Goal: Task Accomplishment & Management: Use online tool/utility

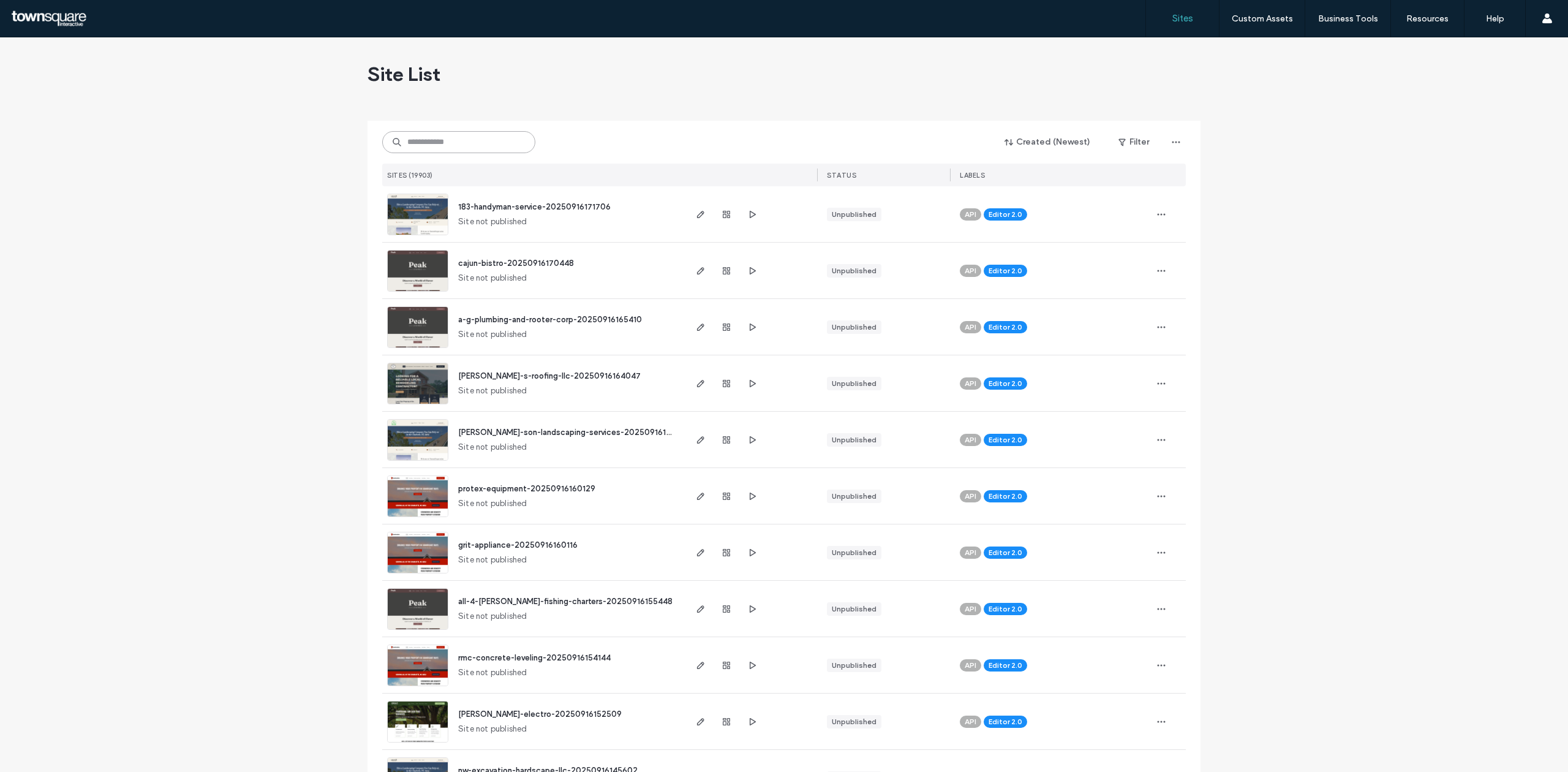
click at [498, 140] on input at bounding box center [459, 142] width 153 height 22
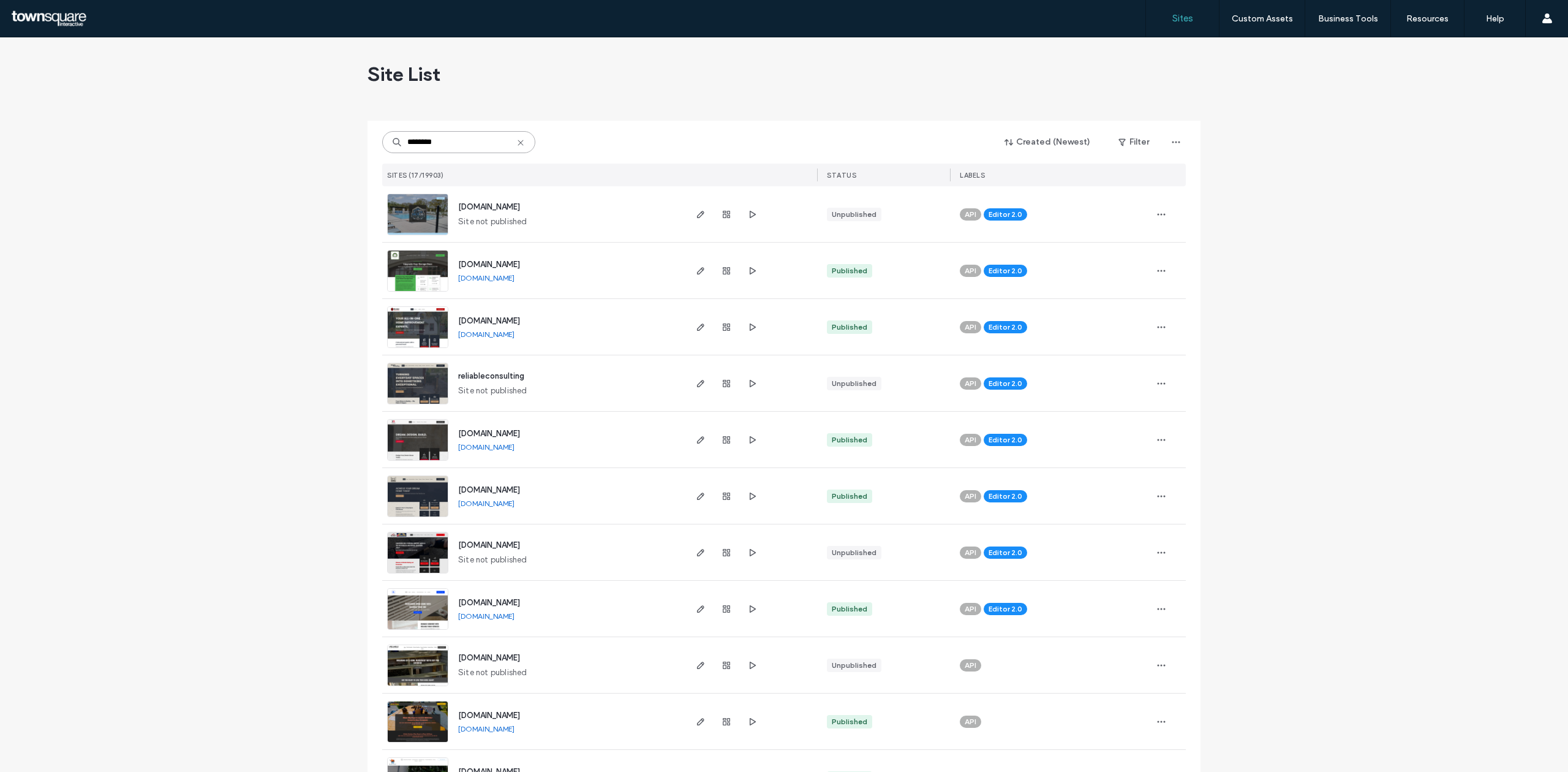
type input "********"
click at [397, 218] on img at bounding box center [417, 236] width 60 height 84
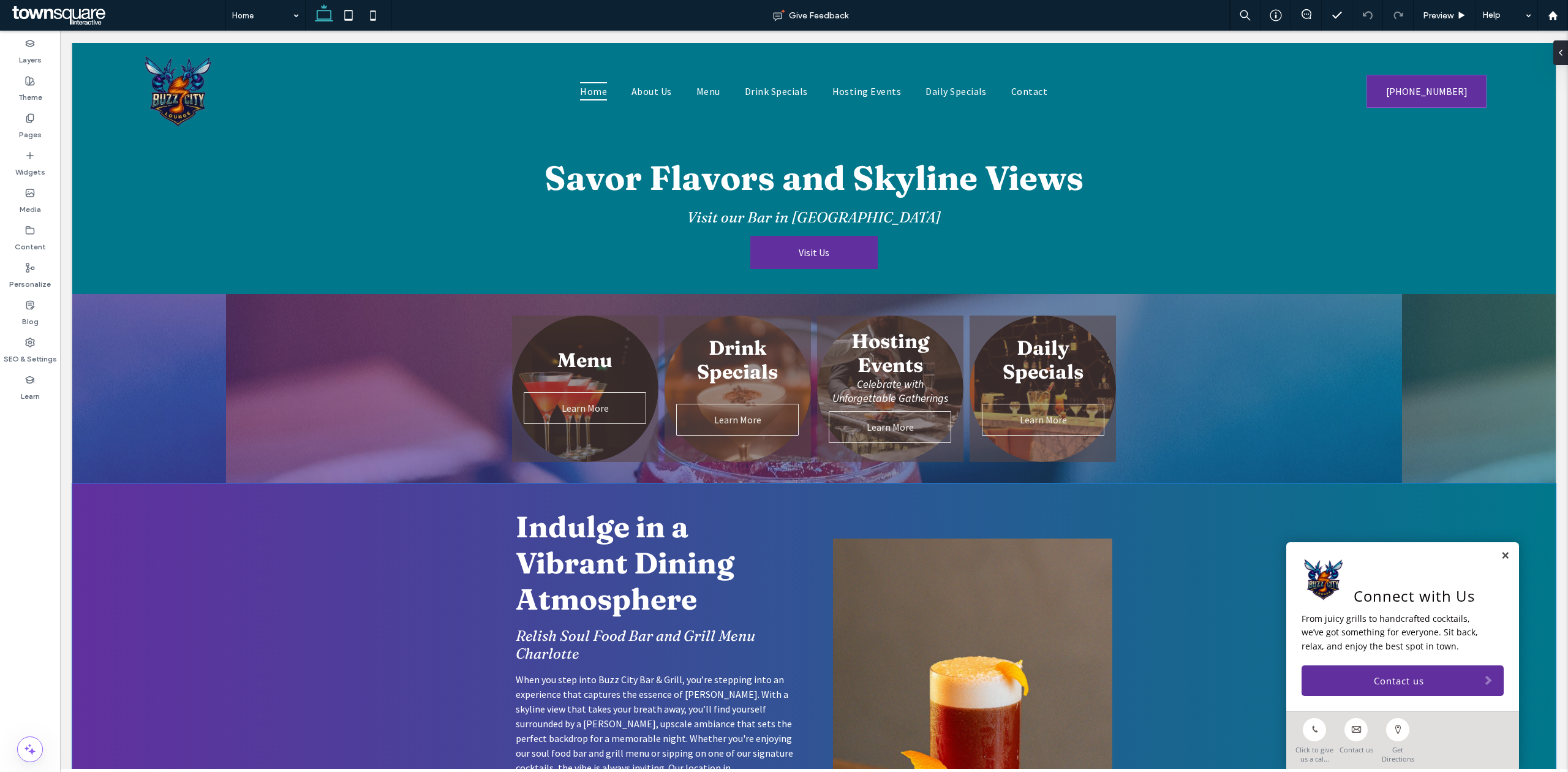
scroll to position [490, 0]
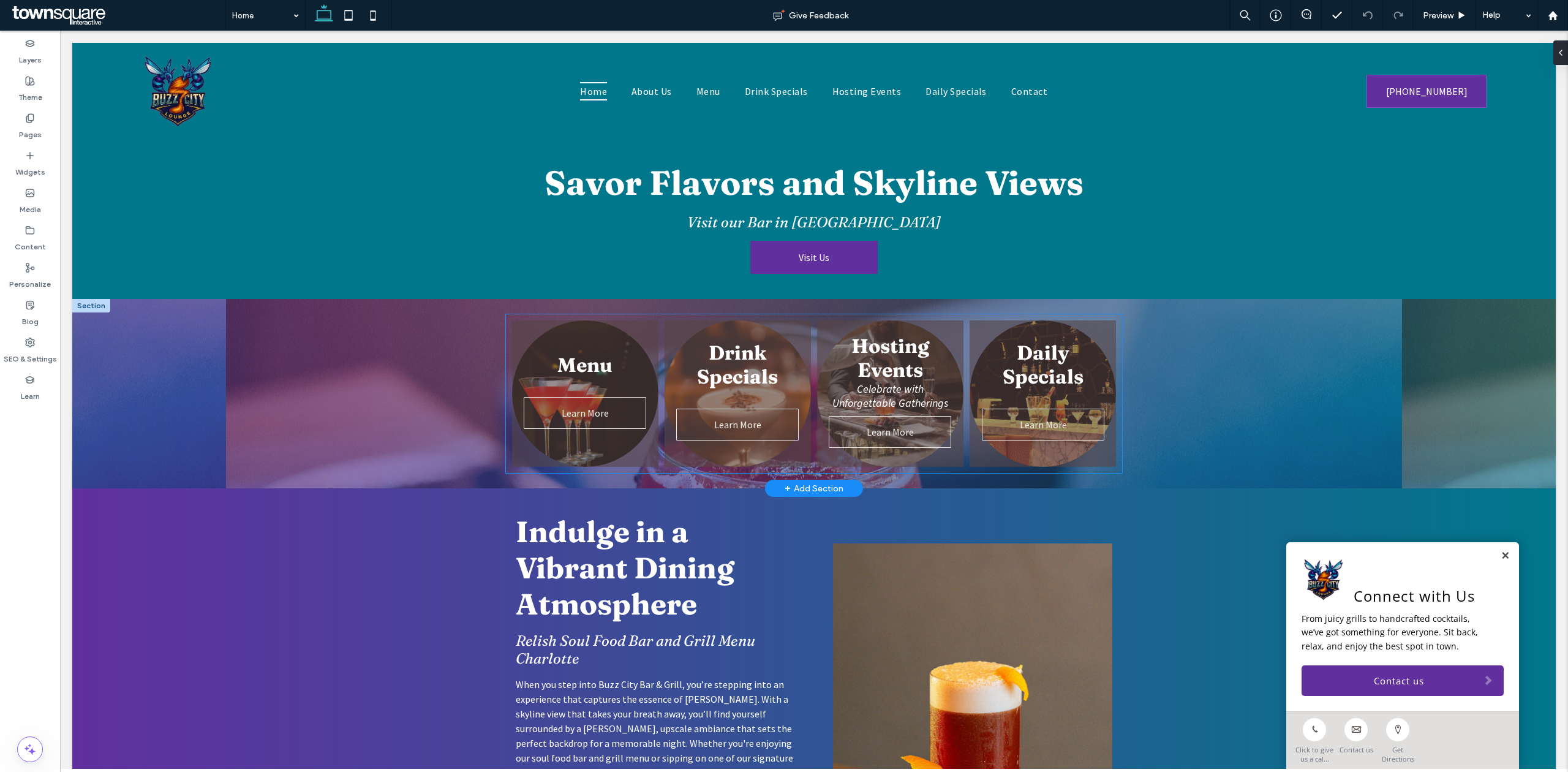
click at [1099, 466] on link at bounding box center [1042, 393] width 155 height 155
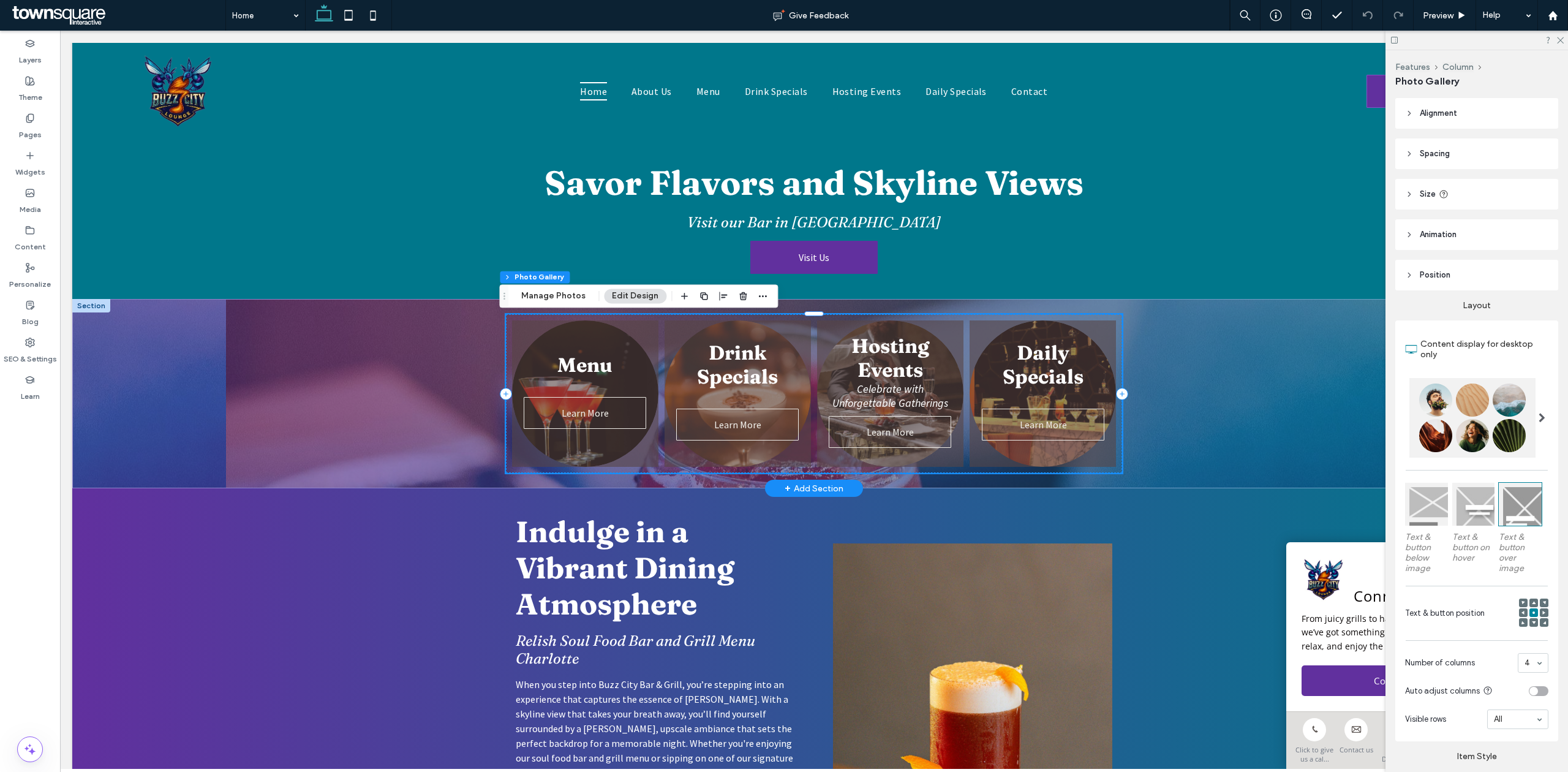
click at [1113, 473] on div "Menu Learn More Drink Specials Learn More Hosting Events Celebrate with Unforge…" at bounding box center [814, 394] width 616 height 159
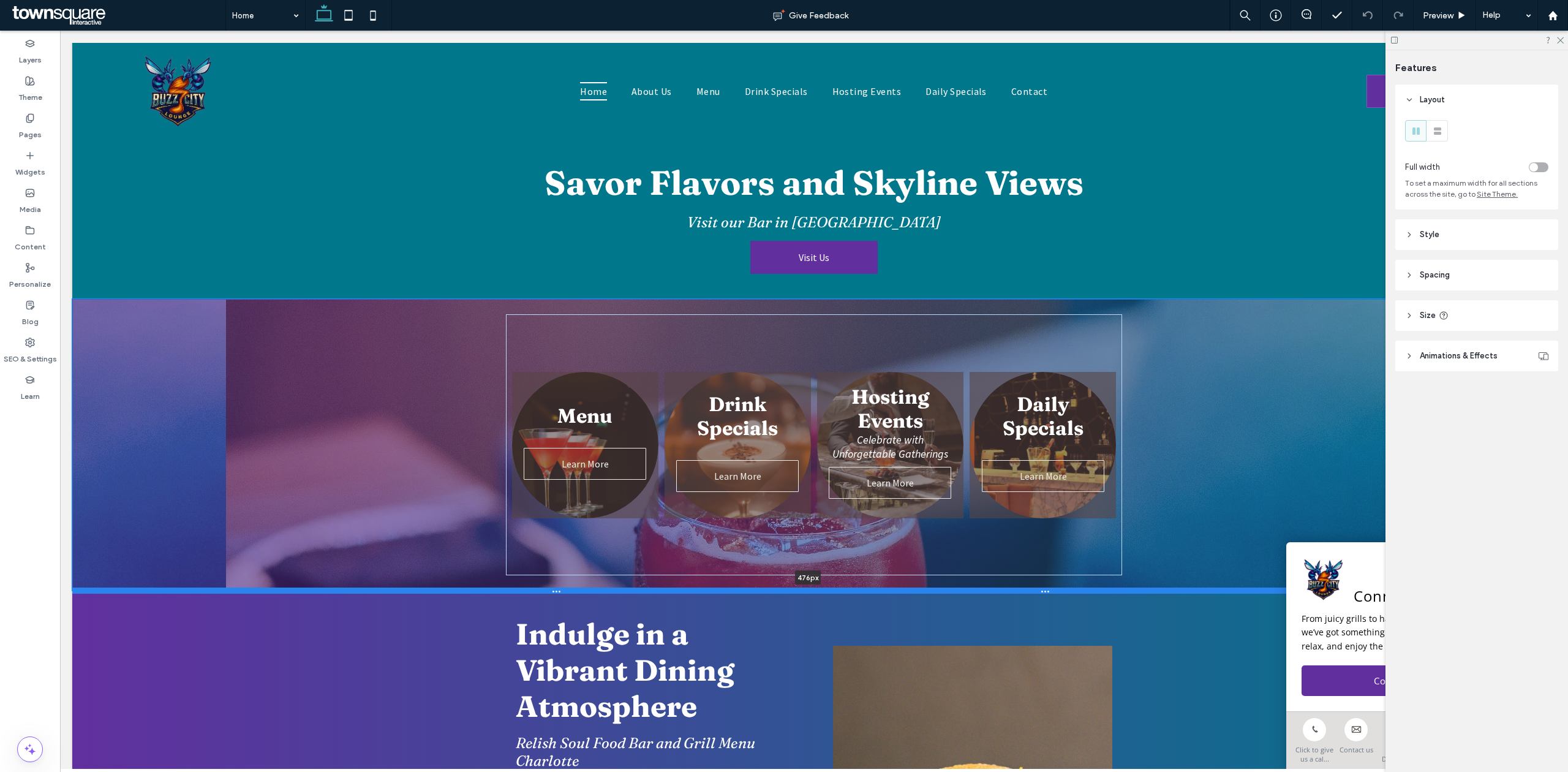
drag, startPoint x: 1113, startPoint y: 490, endPoint x: 1123, endPoint y: 591, distance: 101.5
click at [1123, 591] on div at bounding box center [808, 591] width 1472 height 6
type input "***"
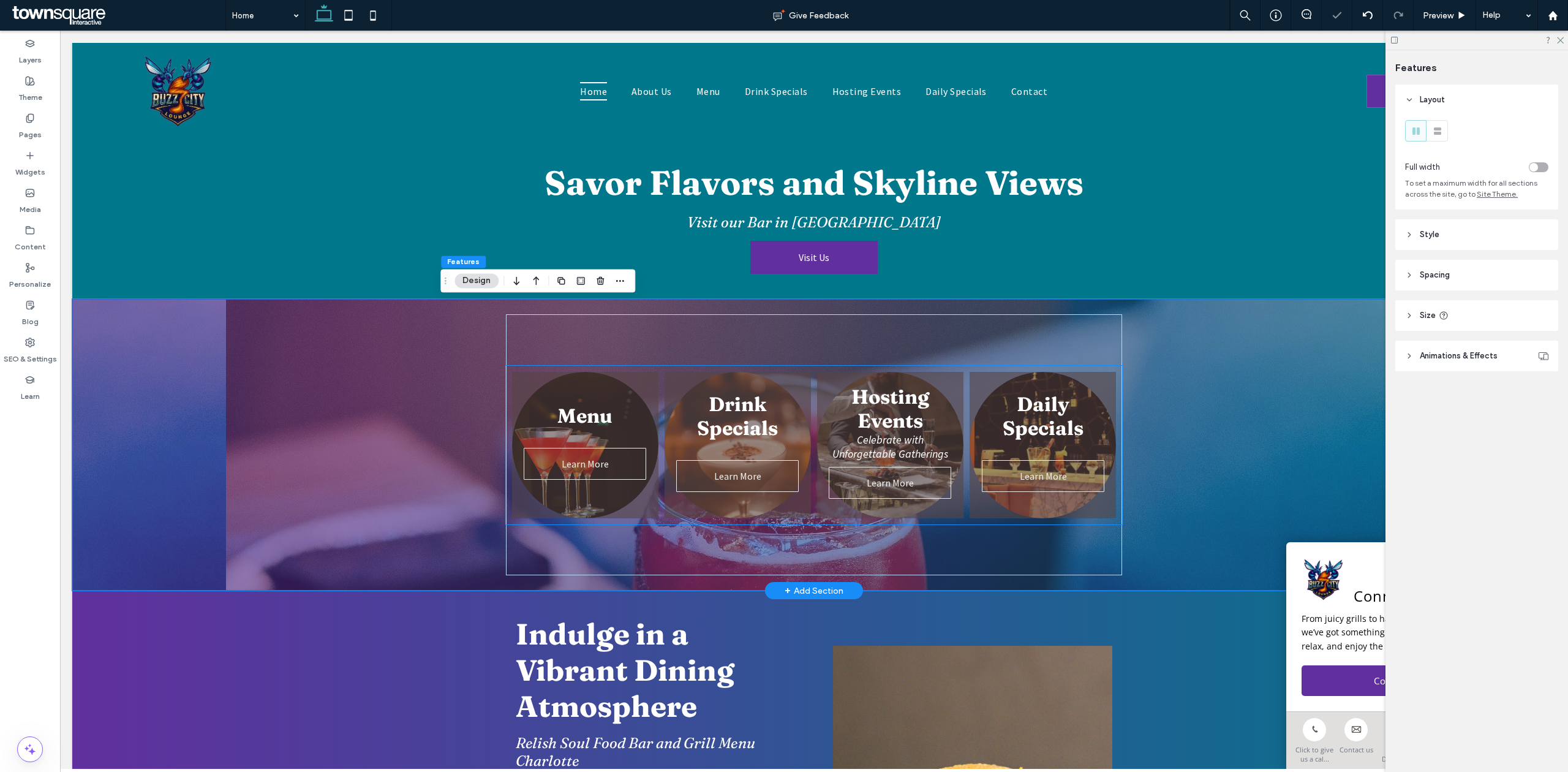
click at [530, 396] on link at bounding box center [584, 444] width 155 height 155
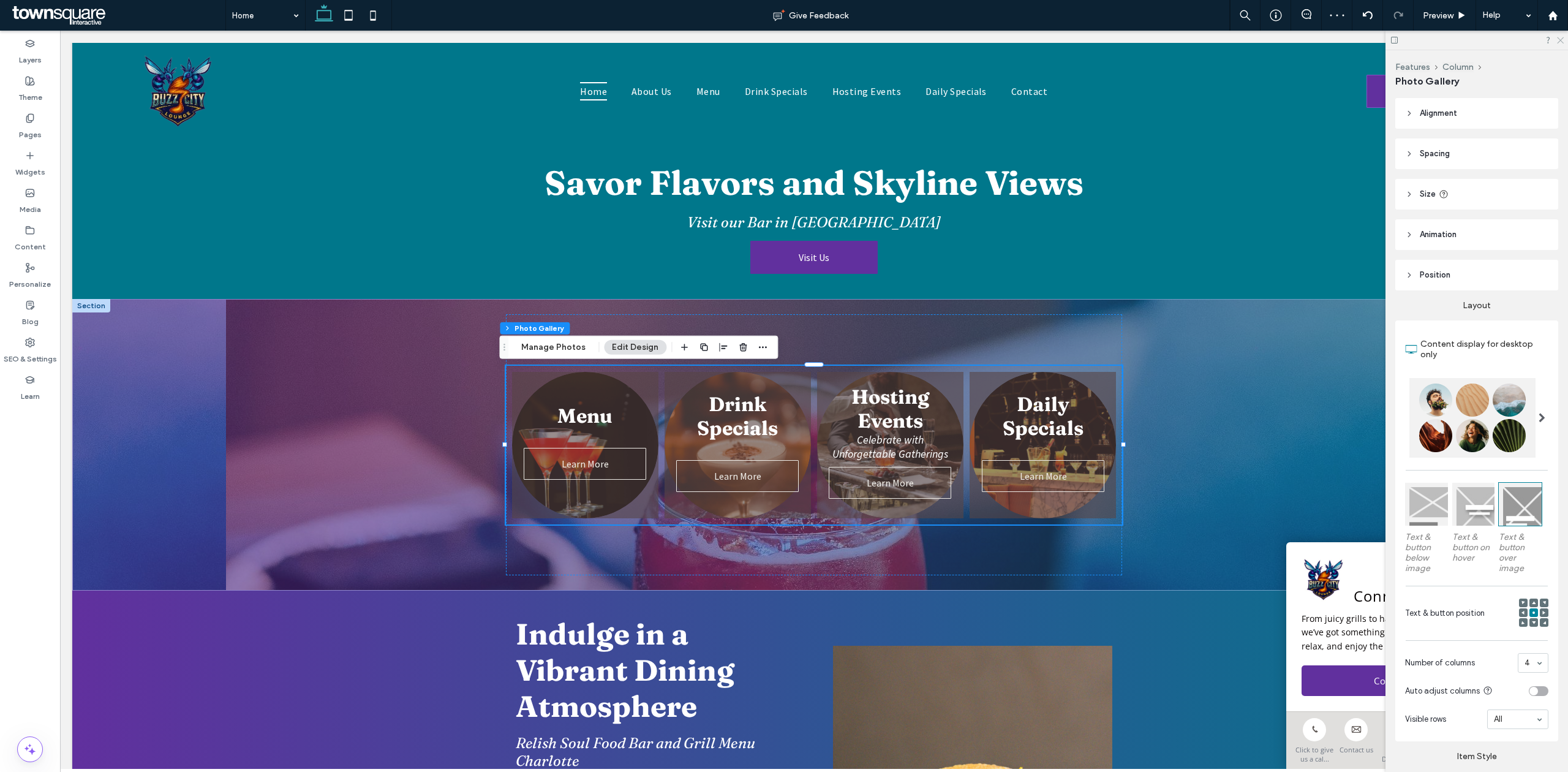
click at [1561, 36] on icon at bounding box center [1561, 40] width 8 height 8
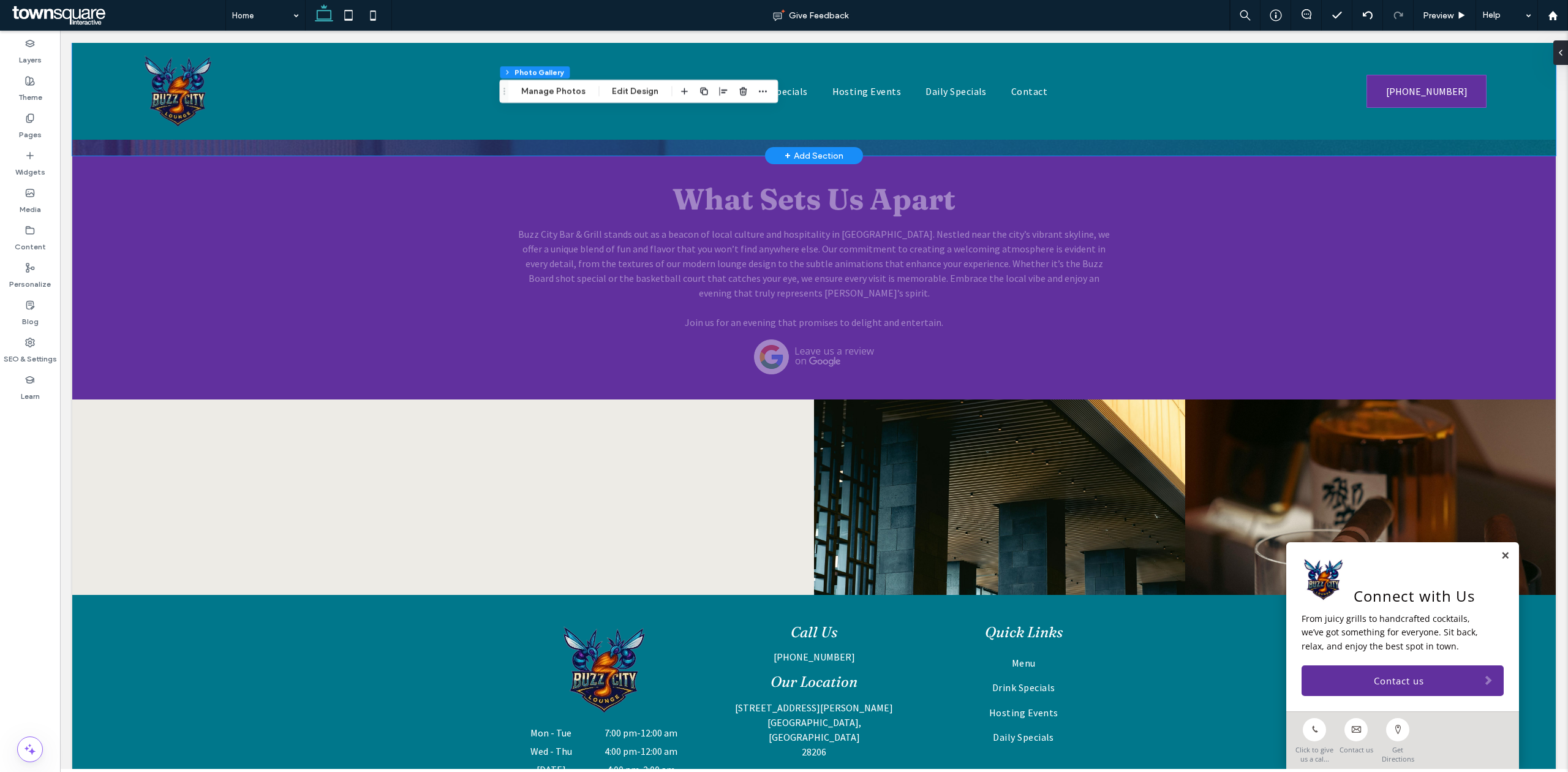
scroll to position [2109, 0]
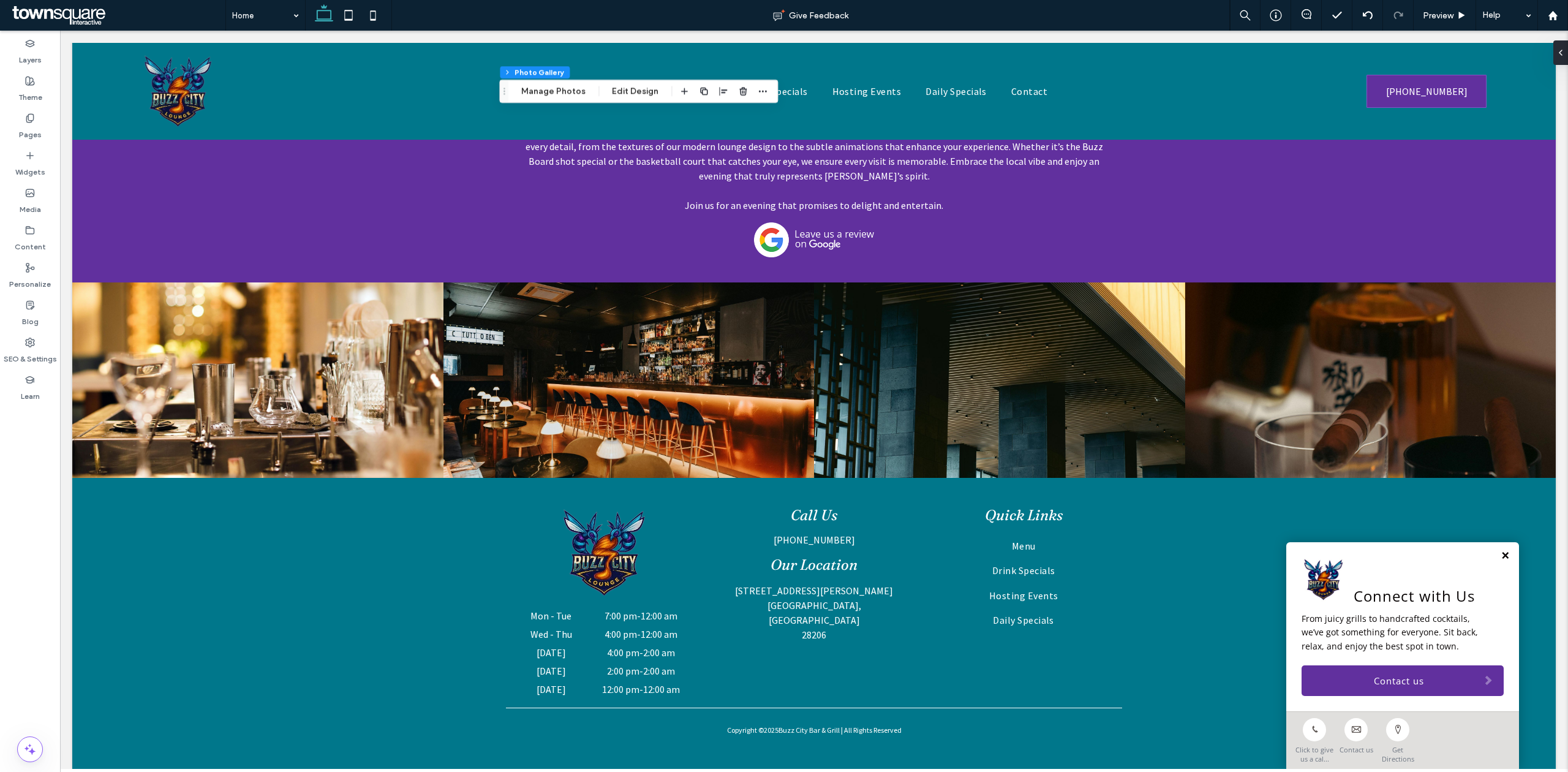
click at [1501, 555] on link at bounding box center [1505, 556] width 9 height 11
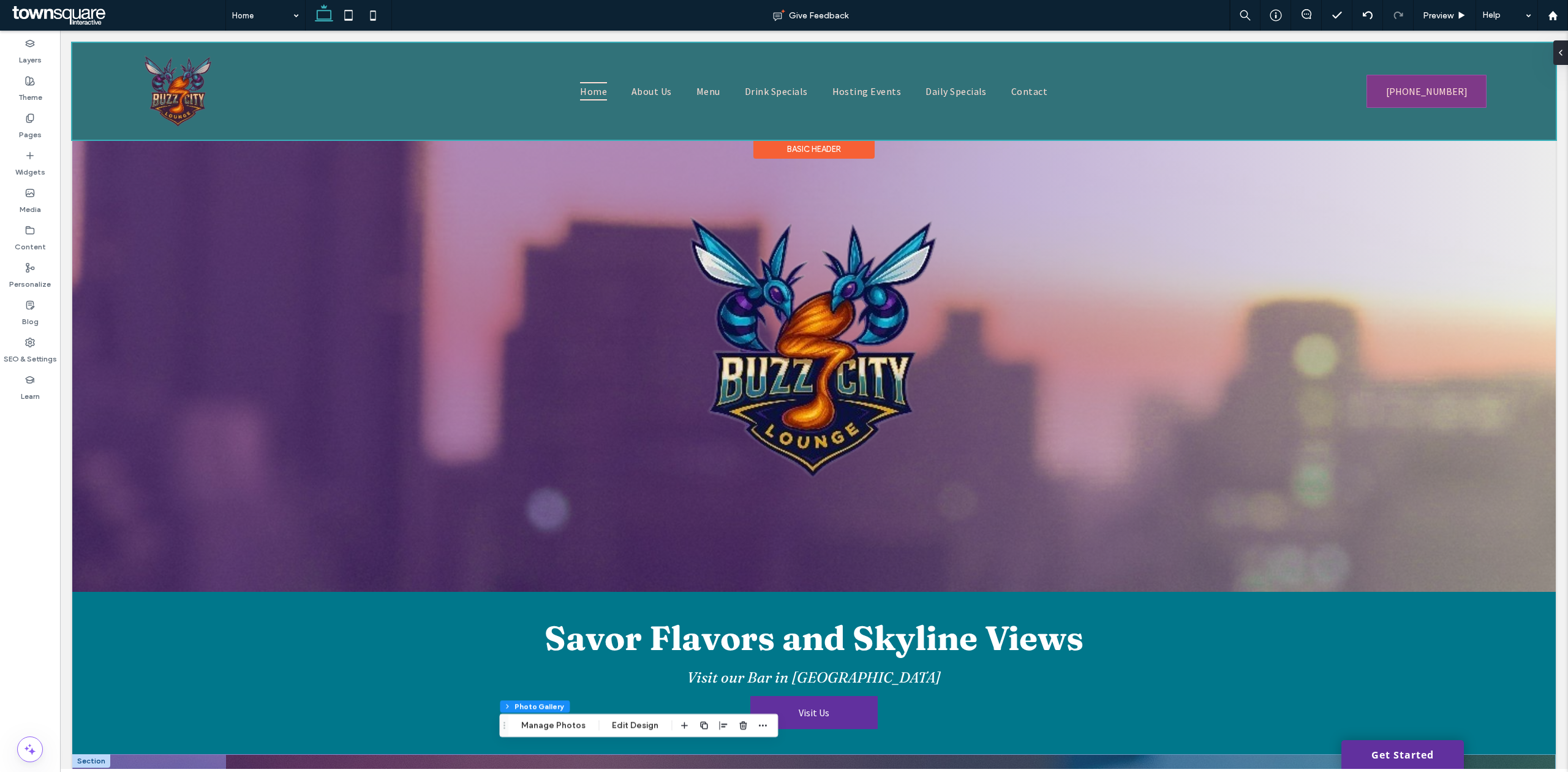
scroll to position [0, 0]
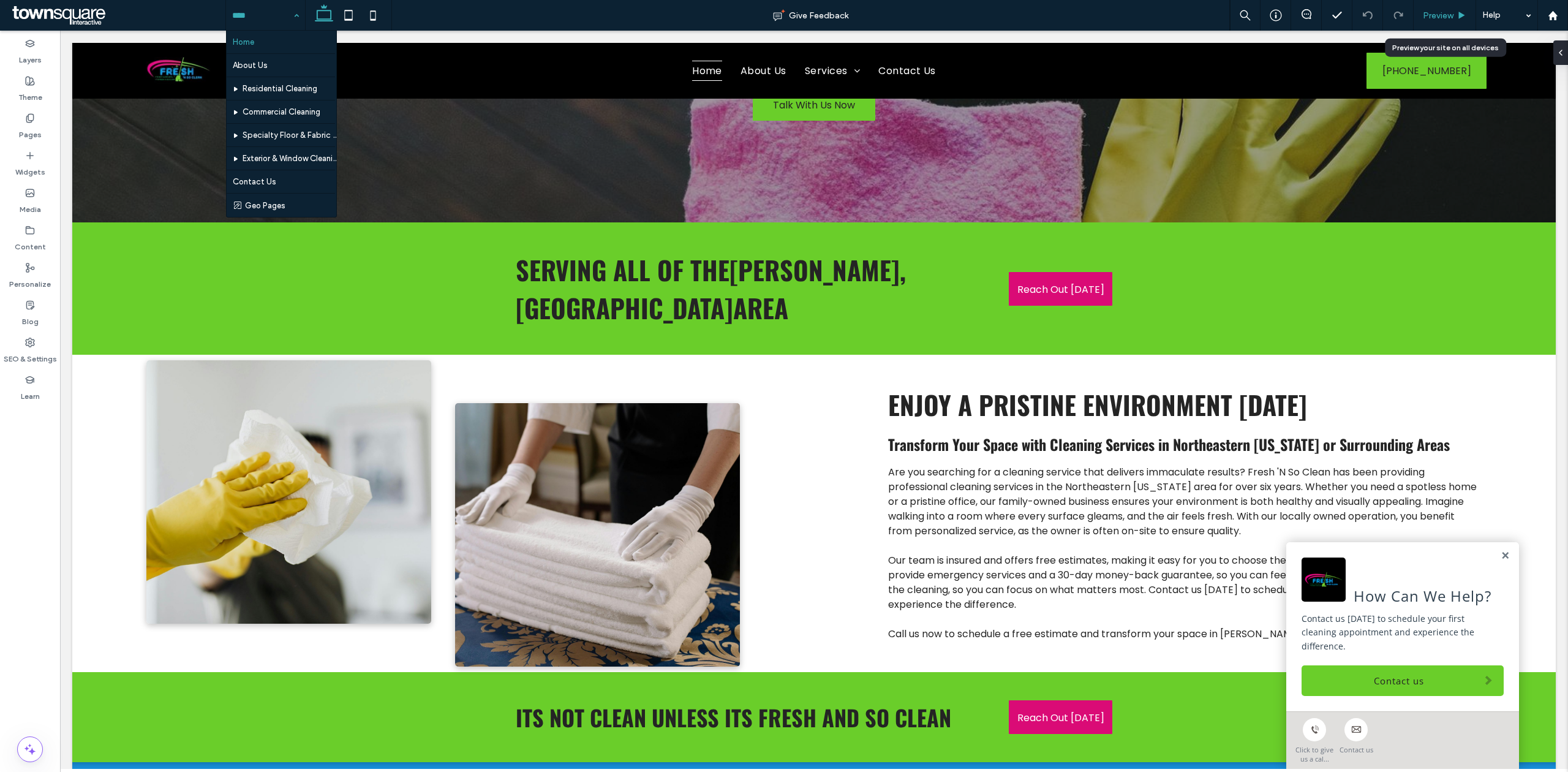
click at [1455, 16] on div "Preview" at bounding box center [1445, 16] width 62 height 11
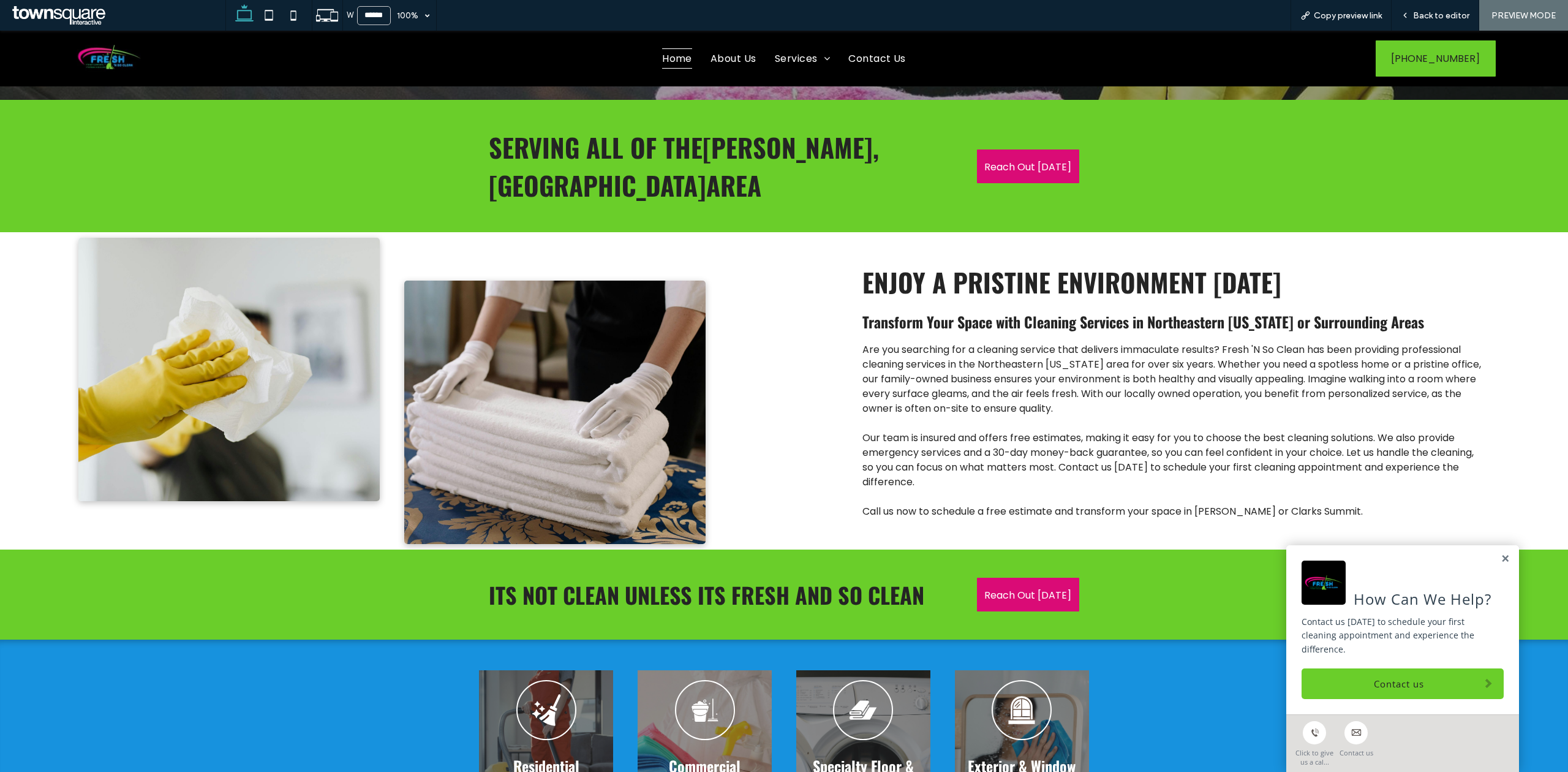
scroll to position [723, 0]
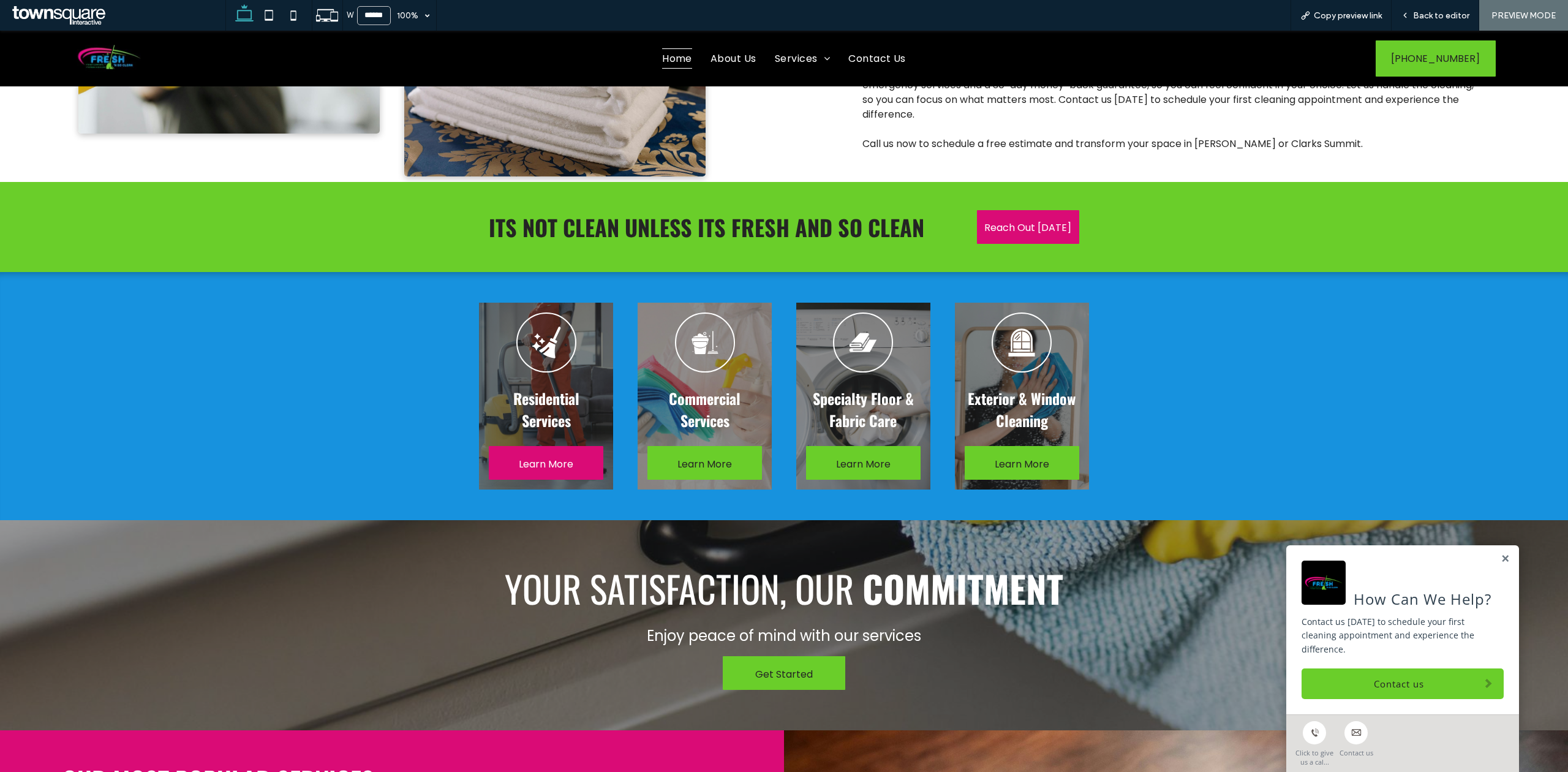
click at [553, 446] on span "Learn More" at bounding box center [546, 464] width 55 height 35
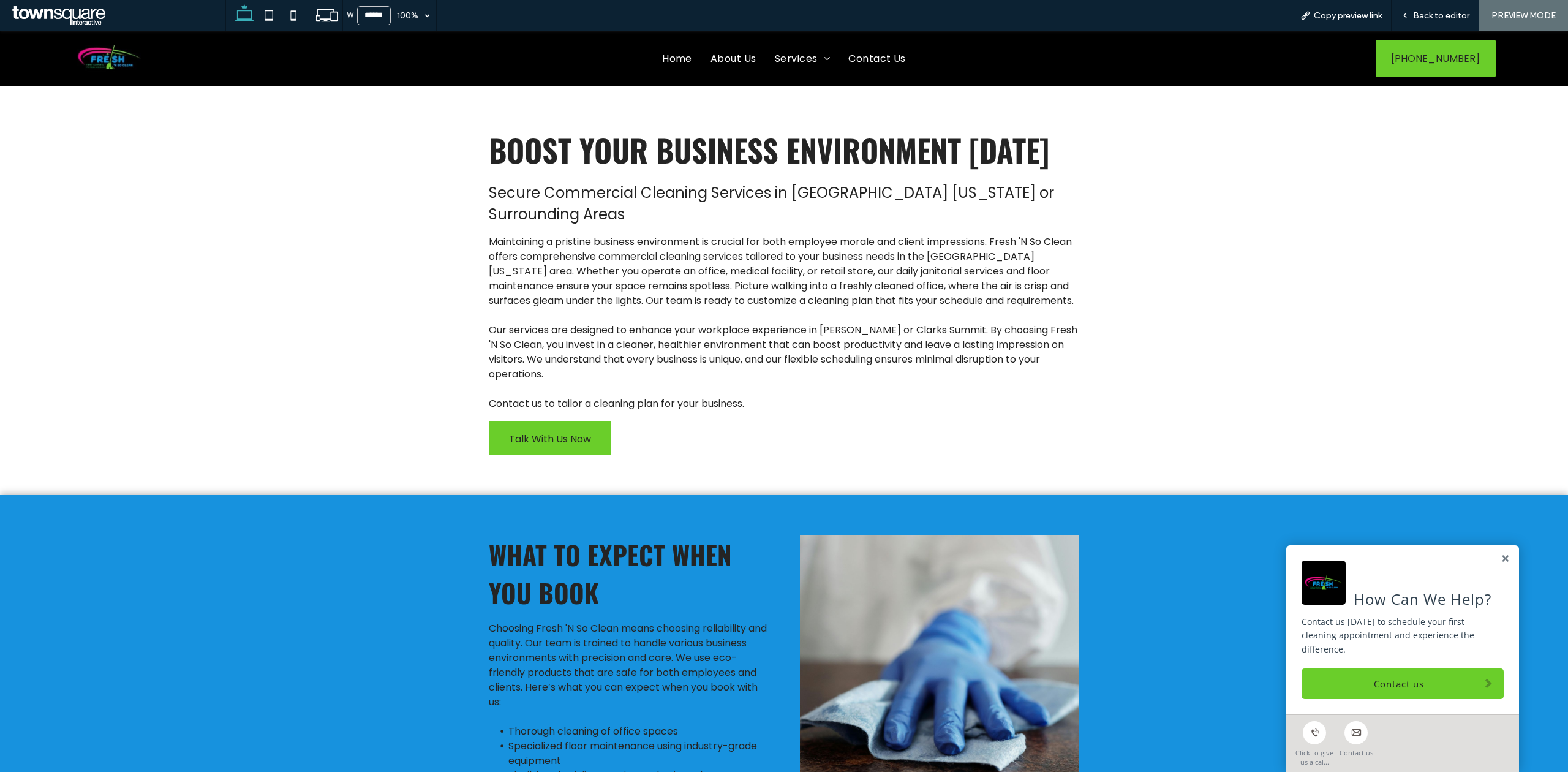
click at [645, 59] on ul "Home About Us Services Residential Cleaning Commercial Cleaning Specialty Floor…" at bounding box center [784, 58] width 846 height 20
click at [664, 56] on span "Home" at bounding box center [677, 58] width 30 height 20
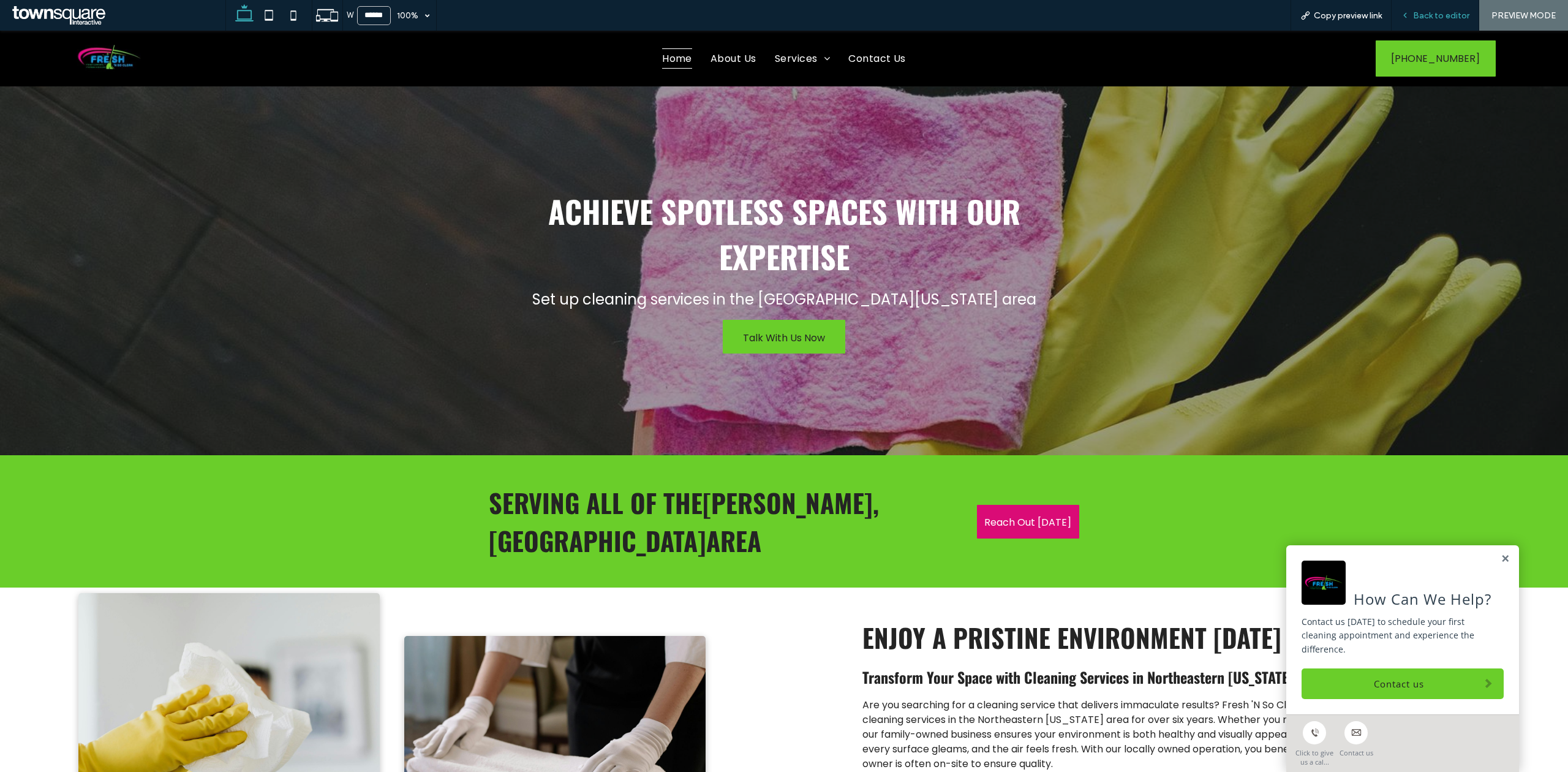
click at [1450, 16] on span "Back to editor" at bounding box center [1441, 16] width 56 height 11
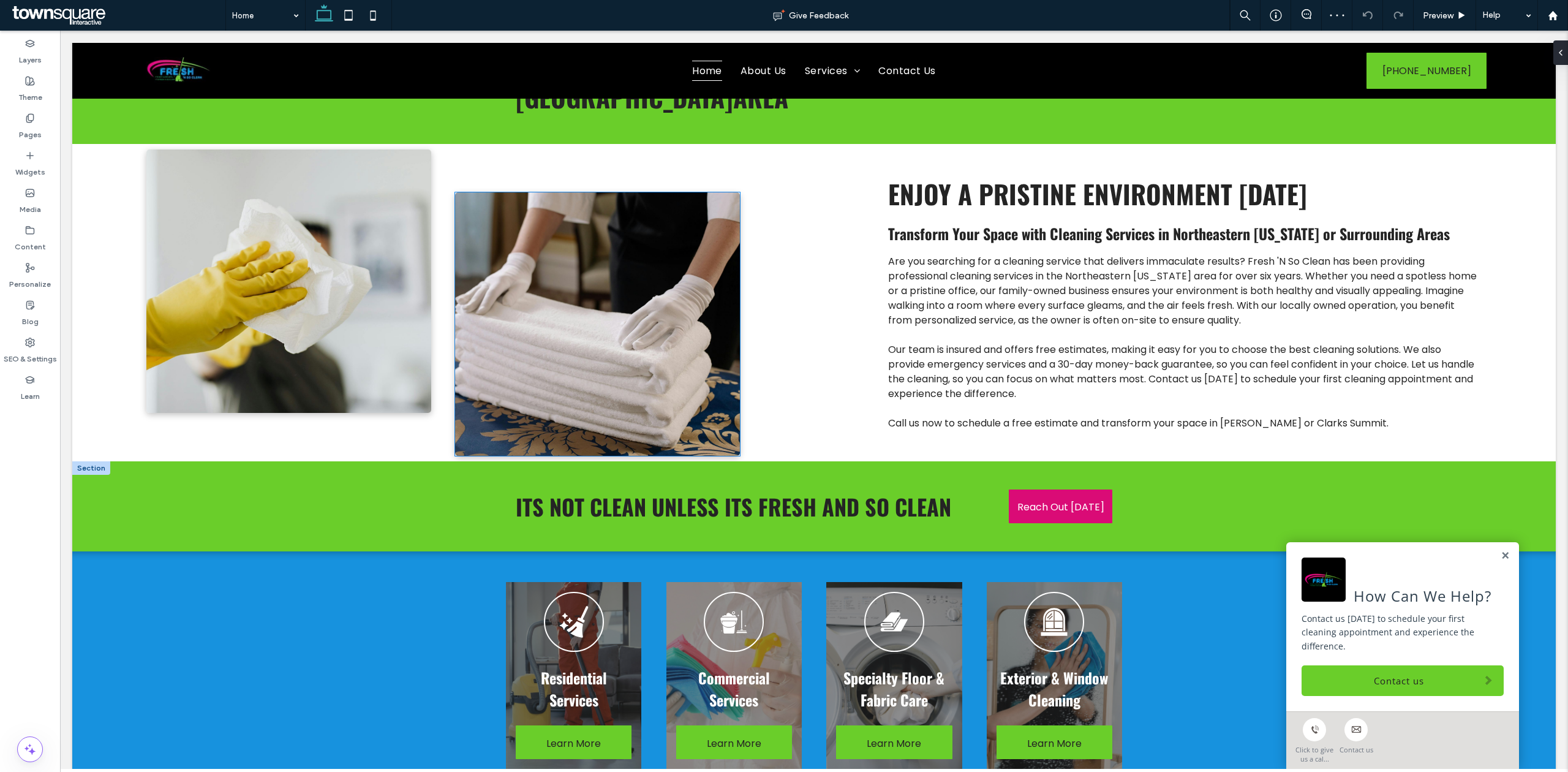
scroll to position [490, 0]
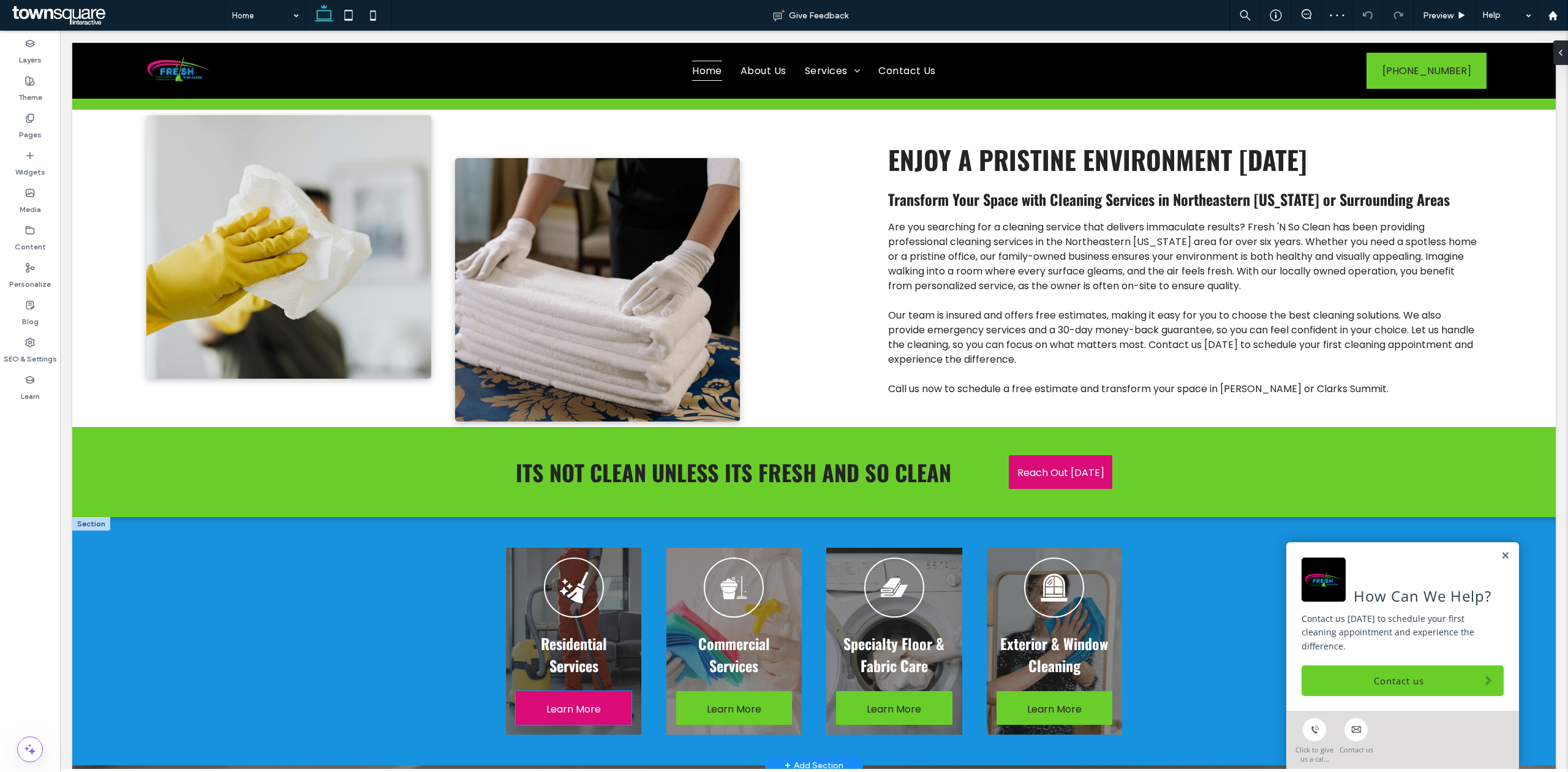
click at [556, 692] on span "Learn More" at bounding box center [574, 709] width 55 height 35
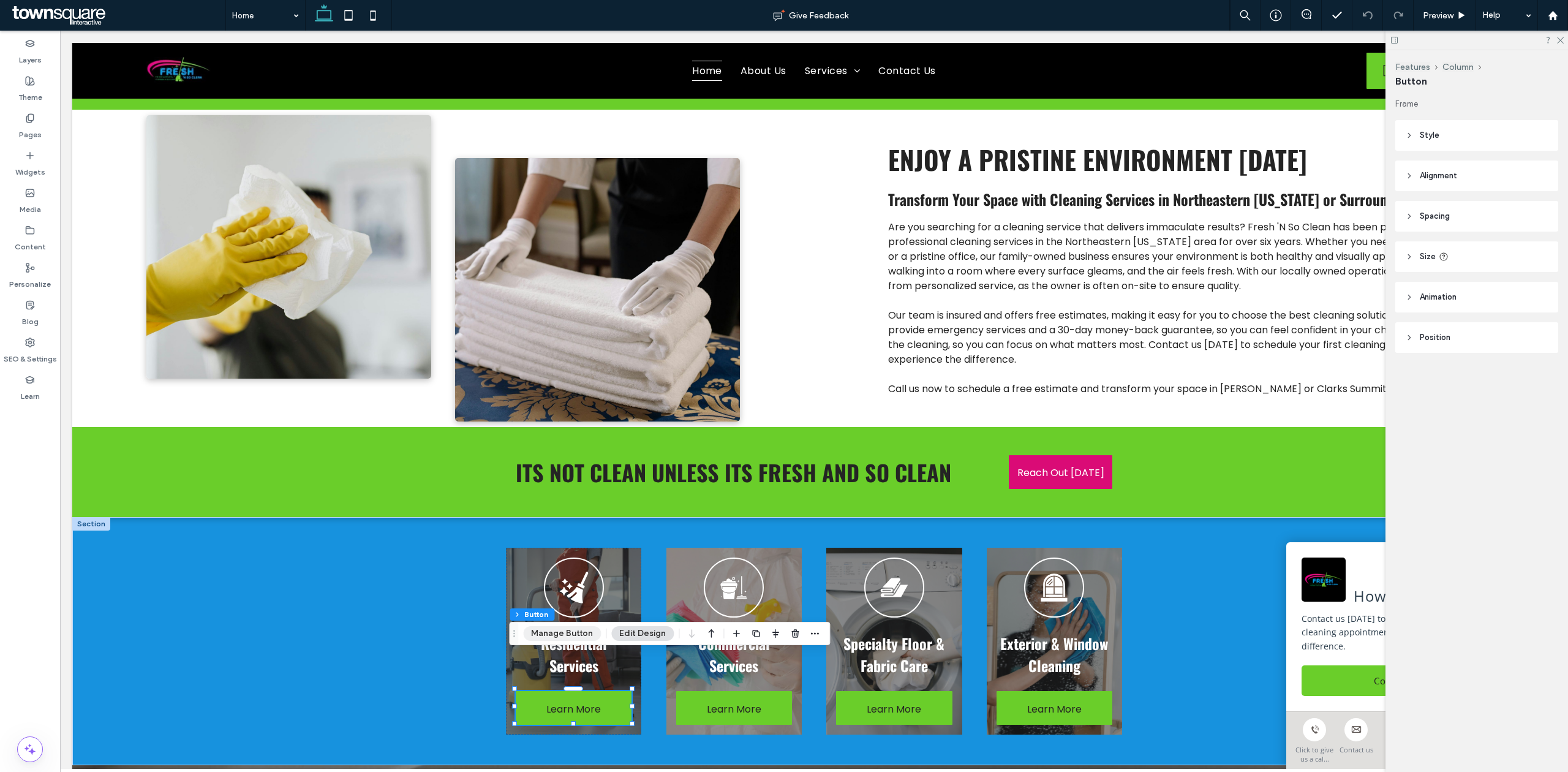
click at [547, 635] on button "Manage Button" at bounding box center [562, 634] width 78 height 15
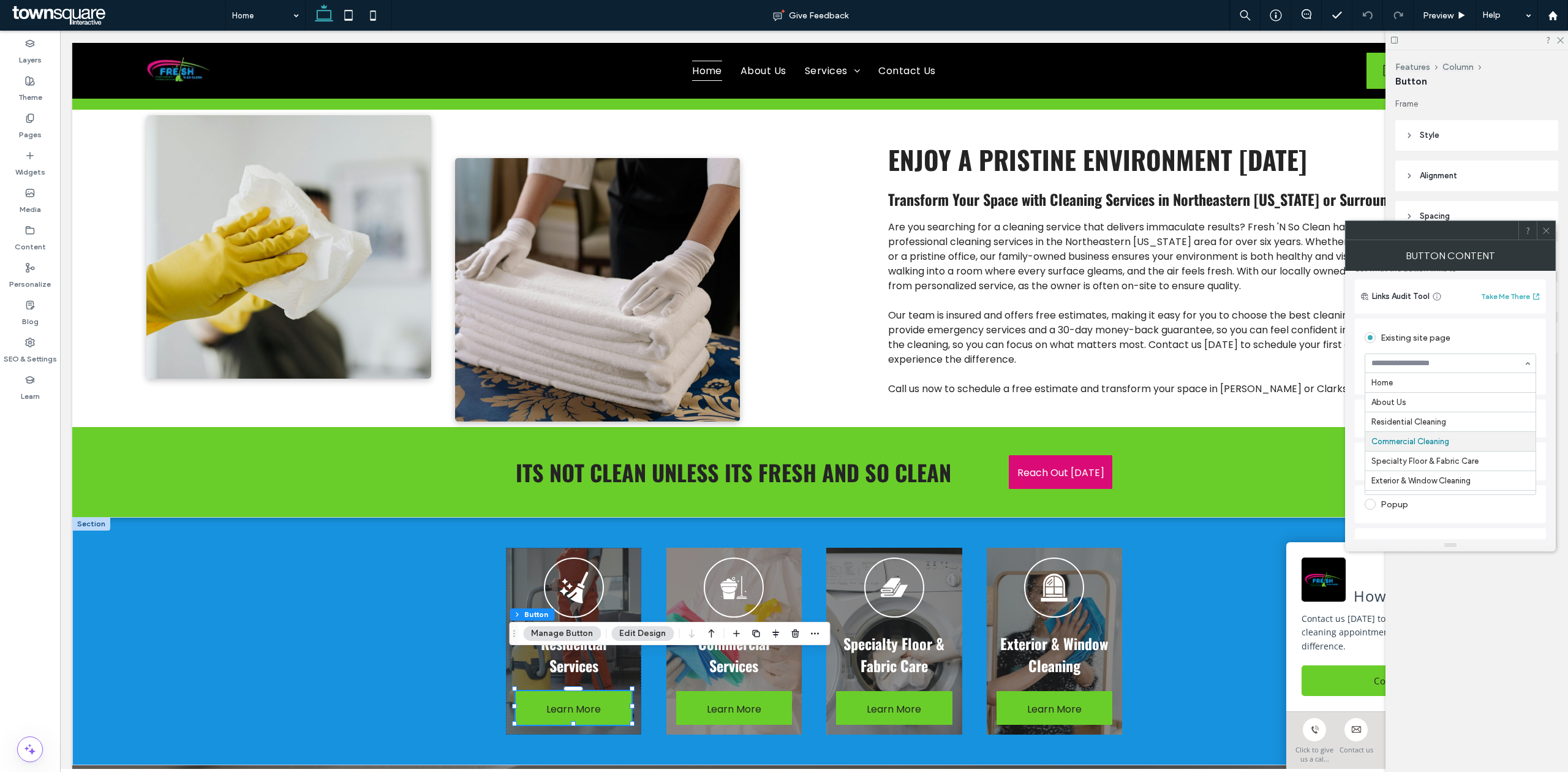
scroll to position [27, 0]
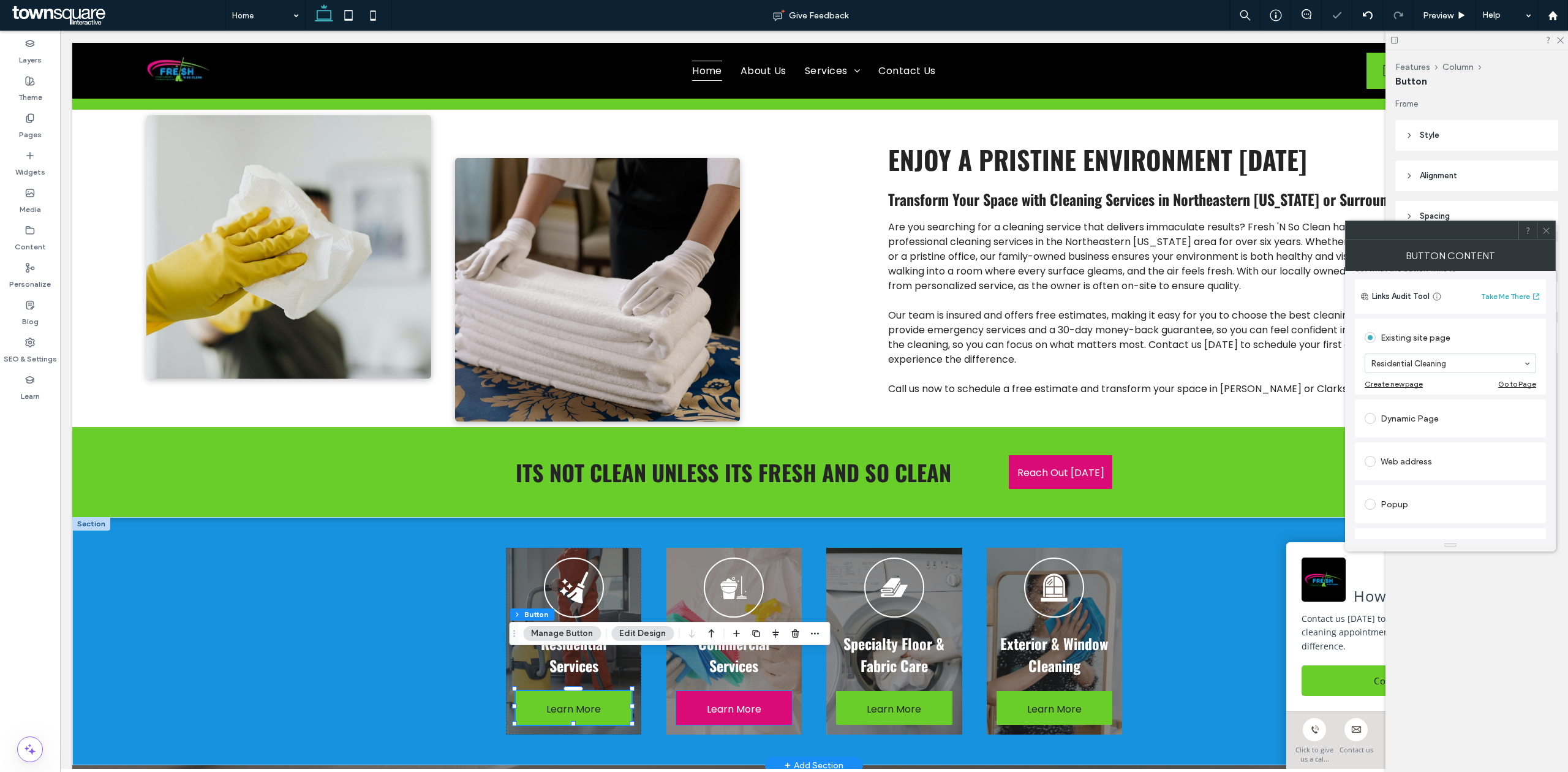
click at [694, 692] on link "Learn More" at bounding box center [734, 708] width 116 height 34
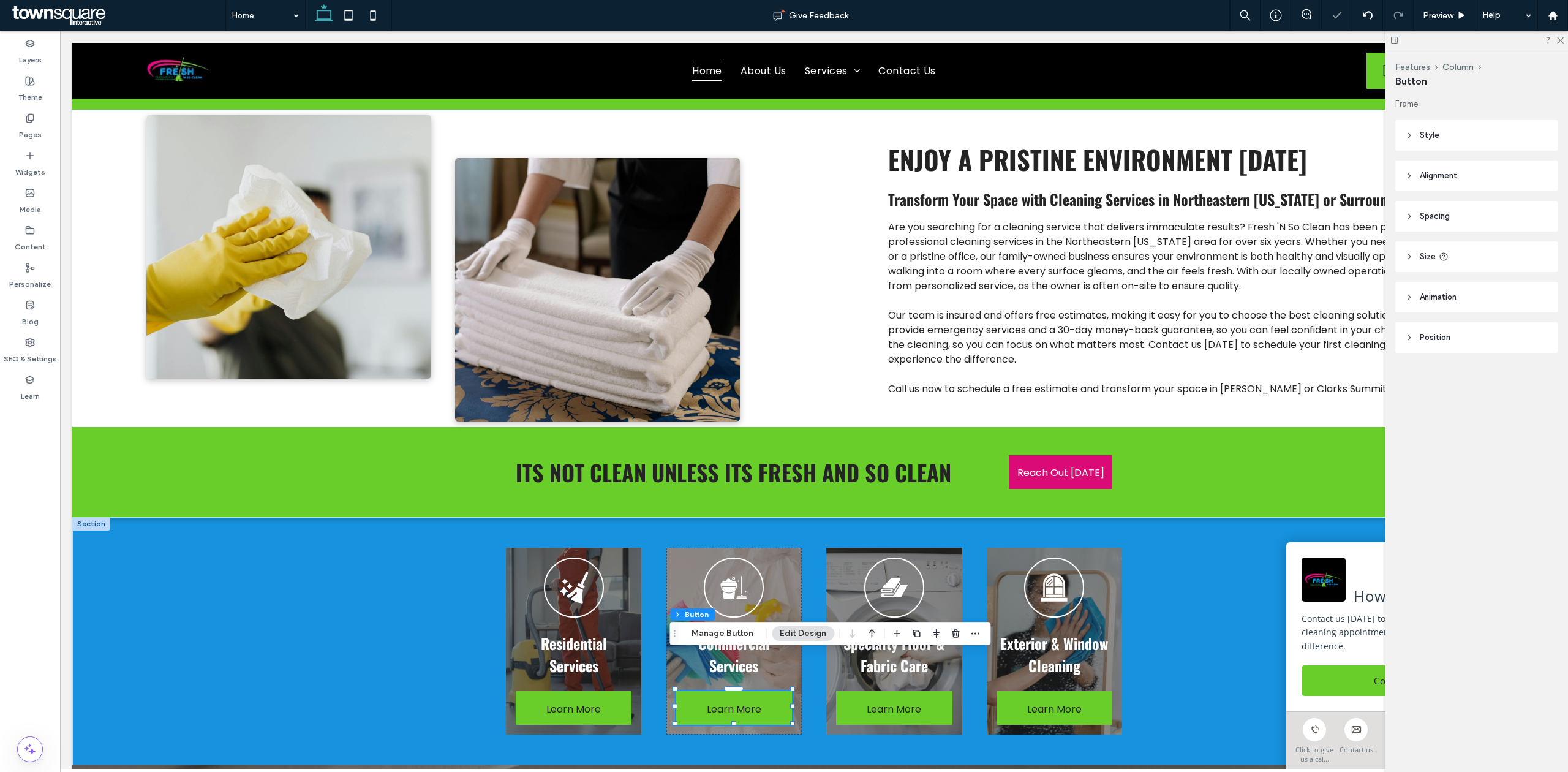
click at [709, 643] on div "Features Column Button Manage Button Edit Design" at bounding box center [830, 634] width 321 height 23
click at [710, 639] on button "Manage Button" at bounding box center [723, 634] width 78 height 15
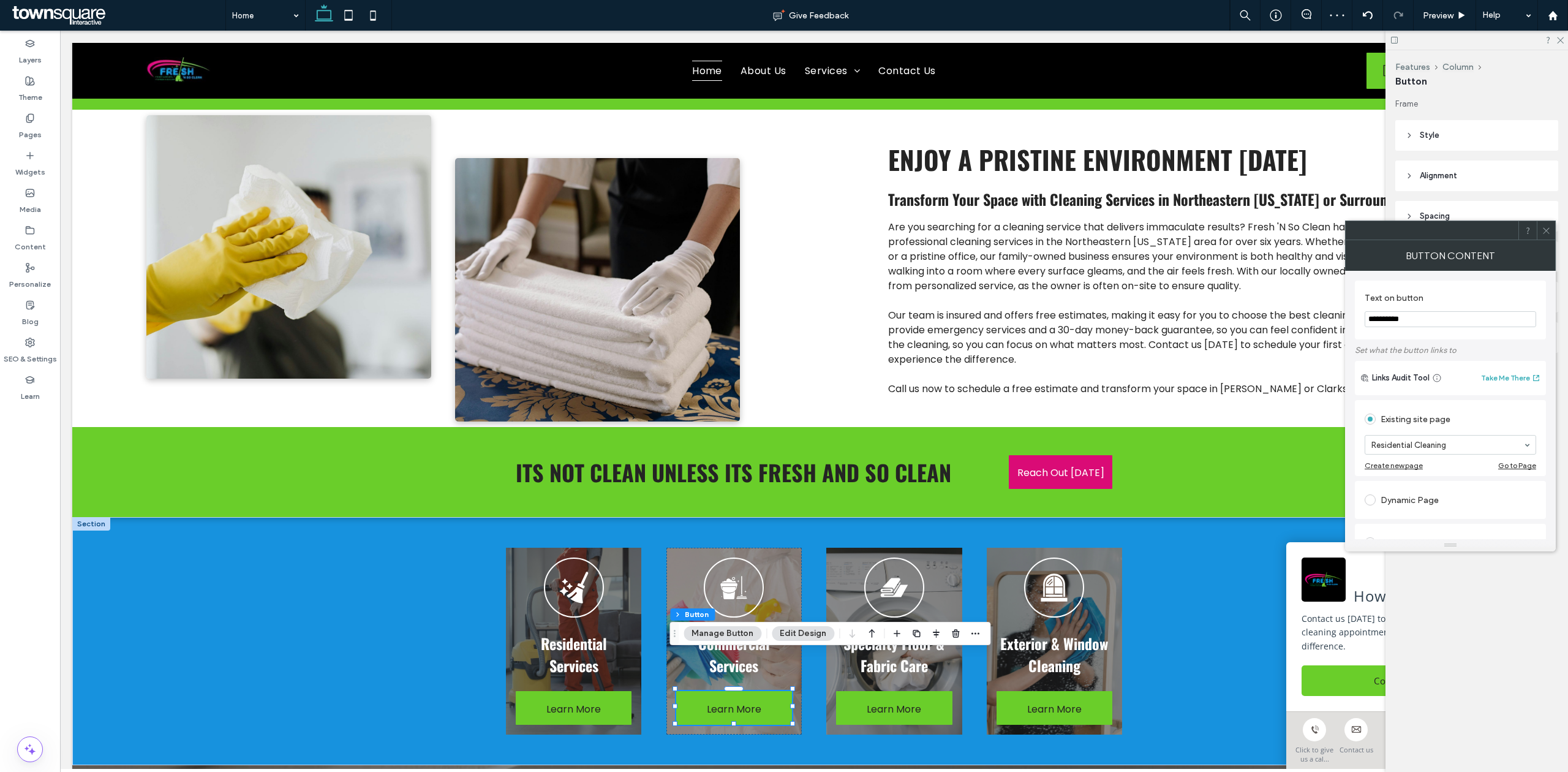
click at [1460, 327] on input "**********" at bounding box center [1450, 319] width 171 height 16
click at [1551, 232] on div at bounding box center [1546, 230] width 18 height 18
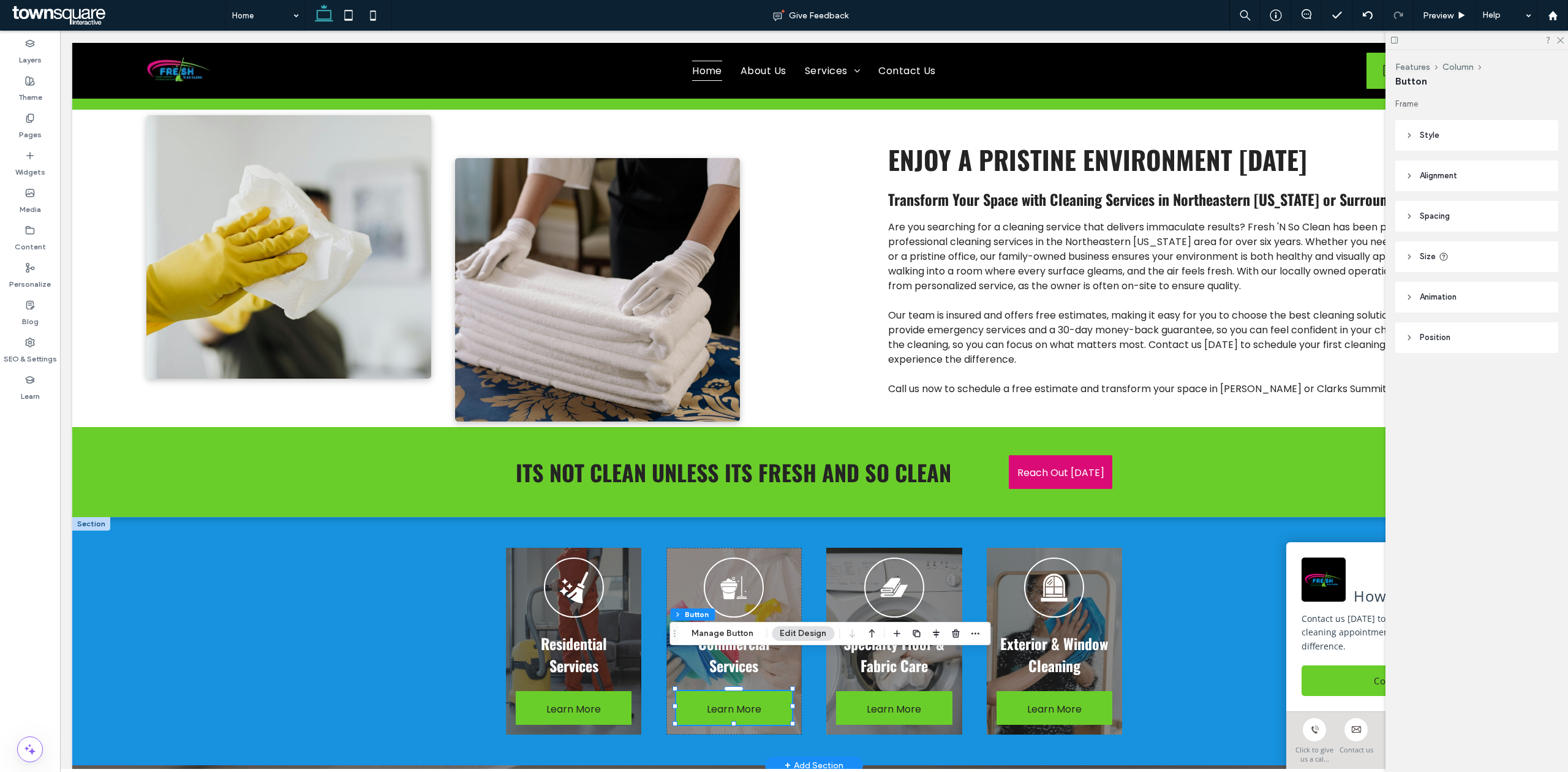
click at [1267, 518] on div "Residential Services Learn More Commercial Services Learn More Specialty Floor …" at bounding box center [814, 642] width 1484 height 248
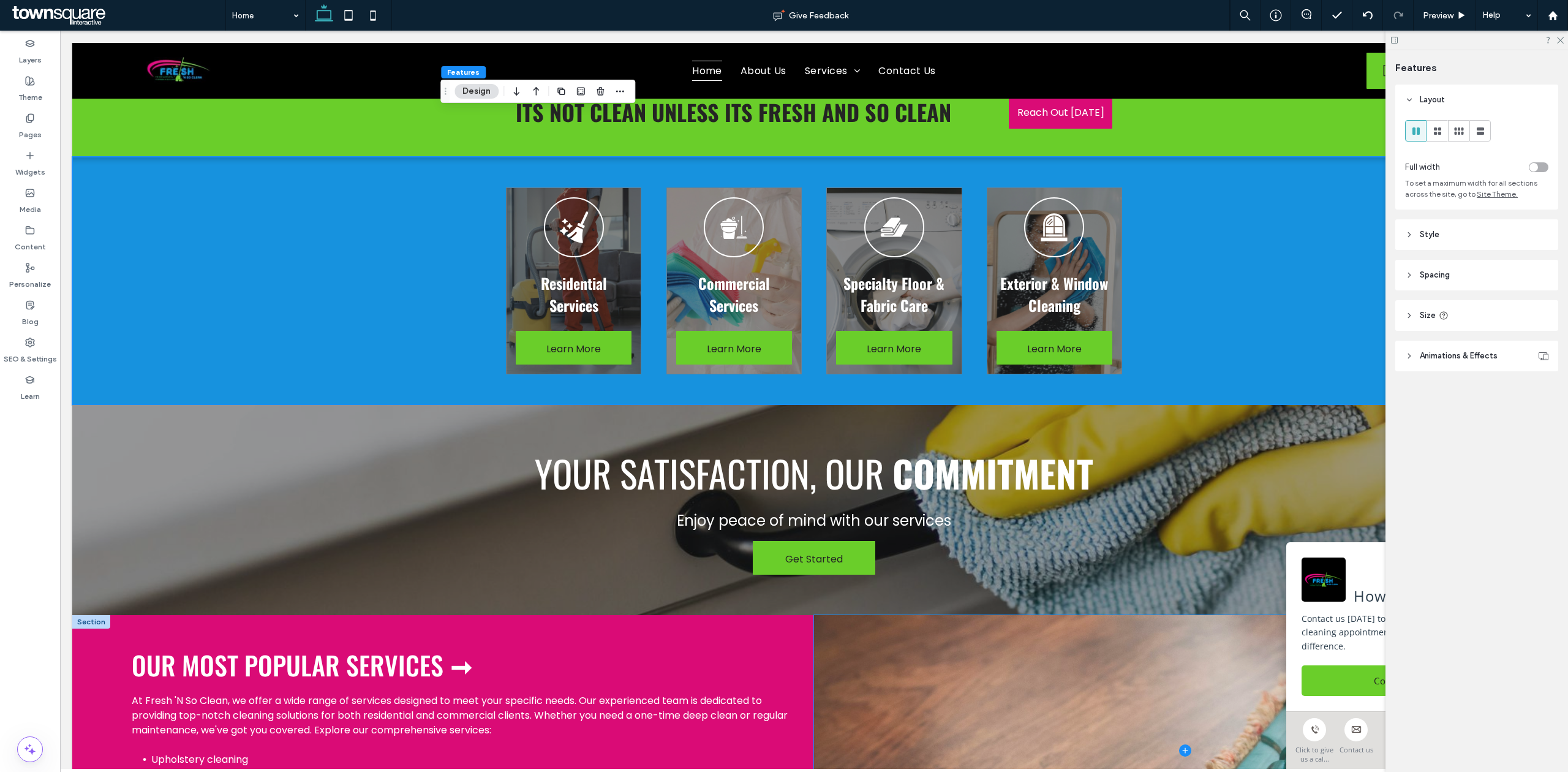
scroll to position [1144, 0]
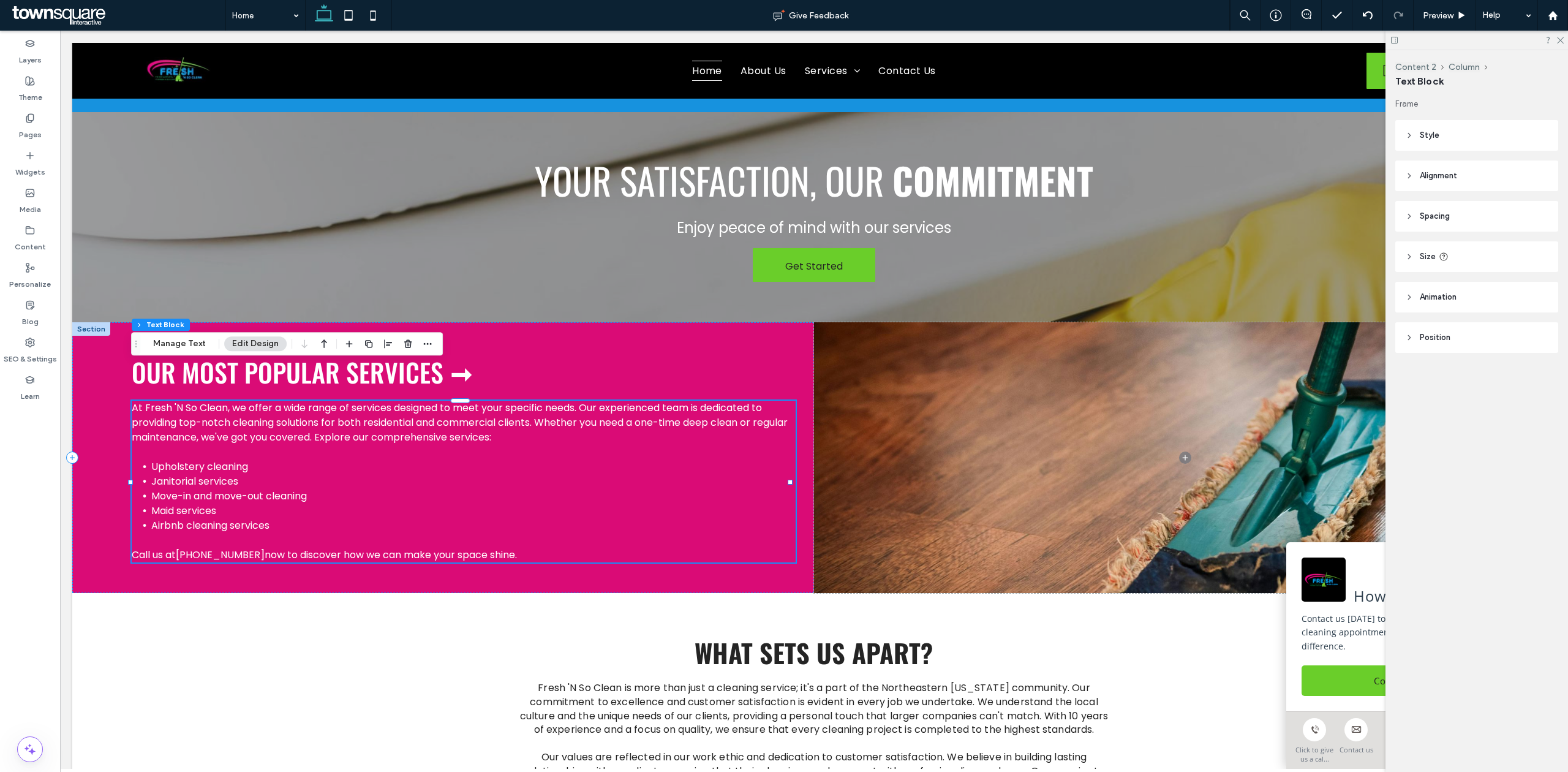
click at [228, 519] on span "Airbnb cleaning services" at bounding box center [210, 525] width 118 height 14
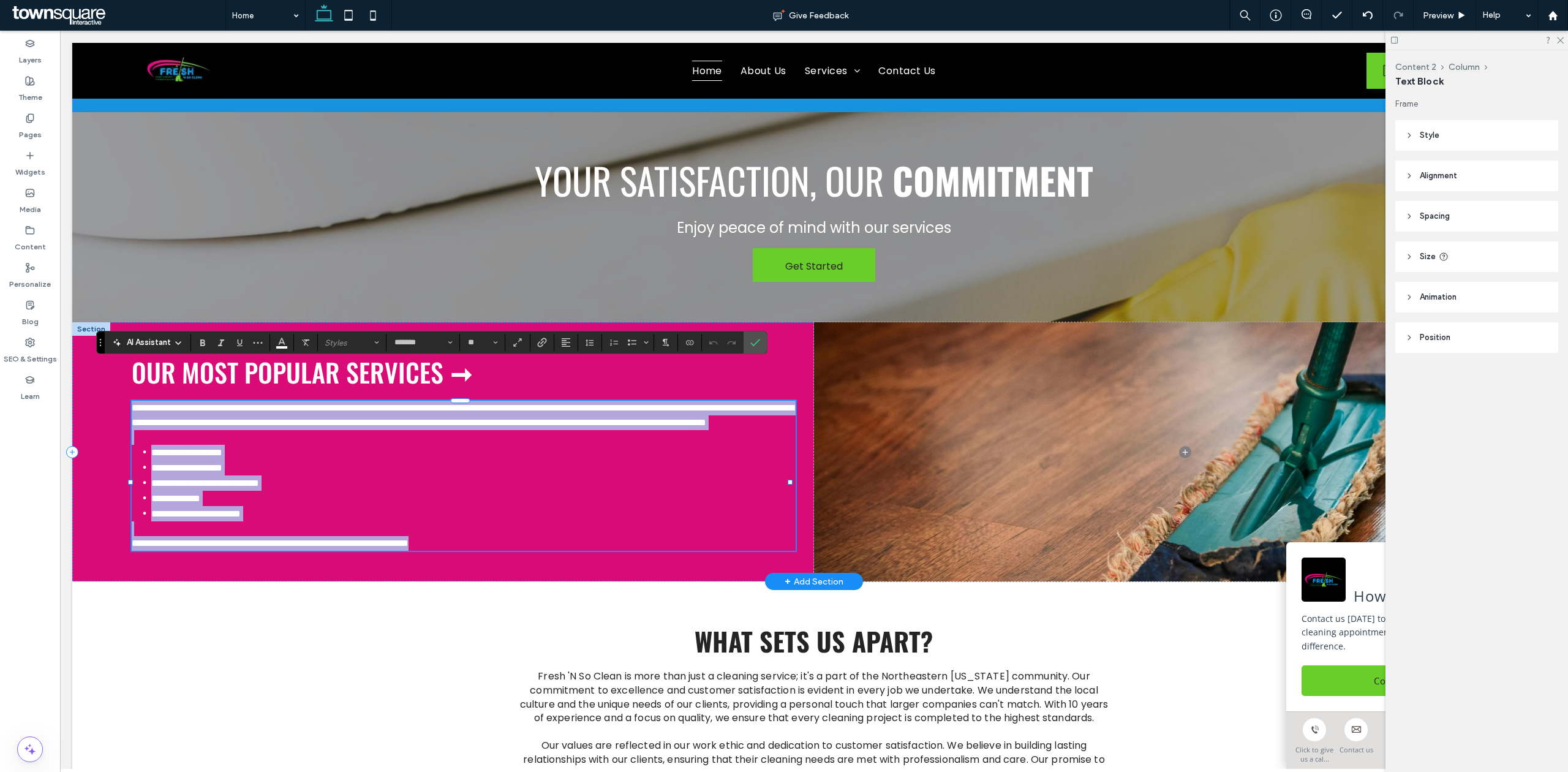
click at [227, 522] on p at bounding box center [464, 529] width 664 height 15
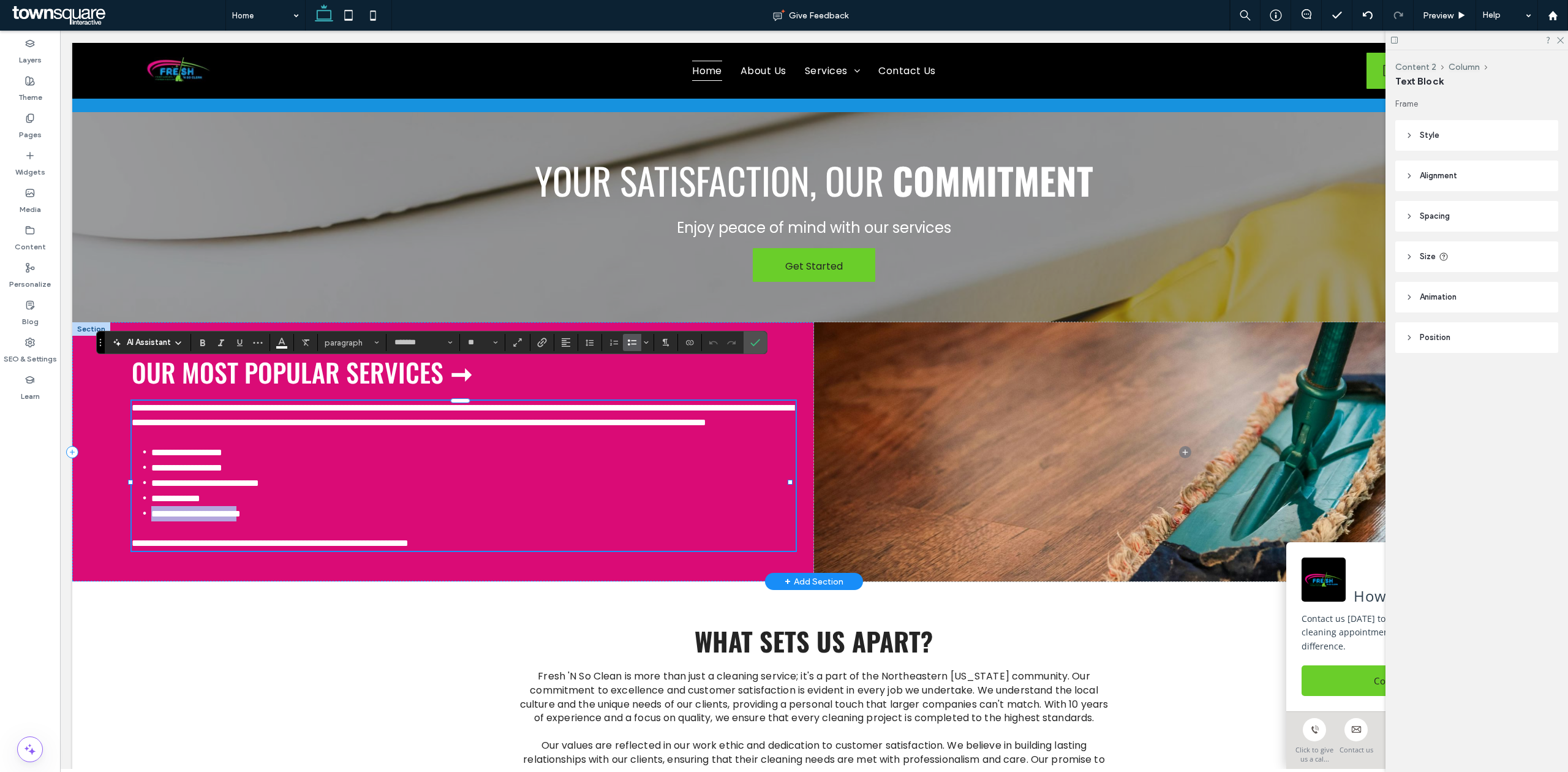
drag, startPoint x: 271, startPoint y: 496, endPoint x: 153, endPoint y: 489, distance: 118.2
click at [153, 489] on div "**********" at bounding box center [464, 475] width 664 height 150
click at [753, 343] on icon "Confirm" at bounding box center [756, 343] width 10 height 10
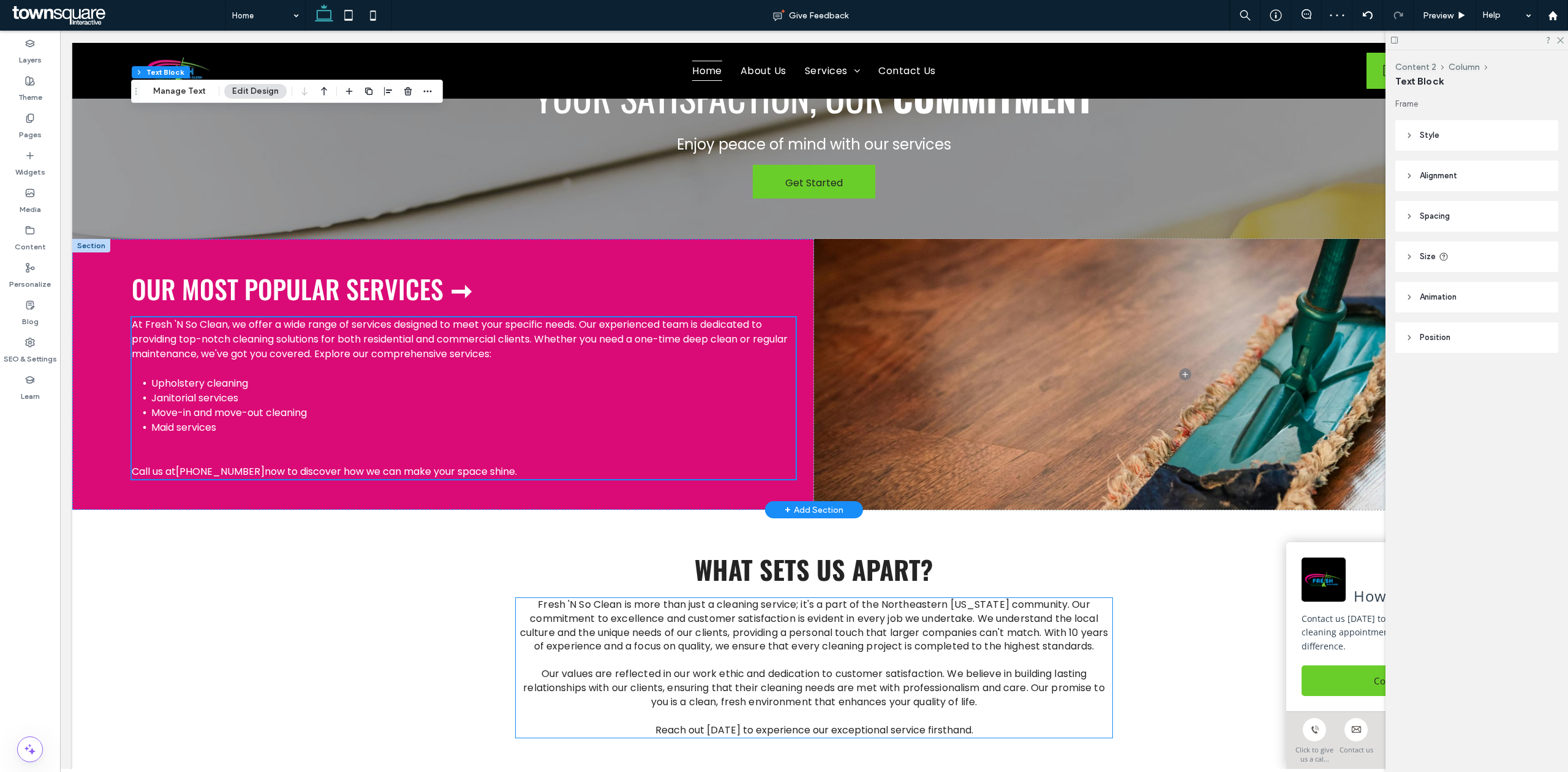
scroll to position [1226, 0]
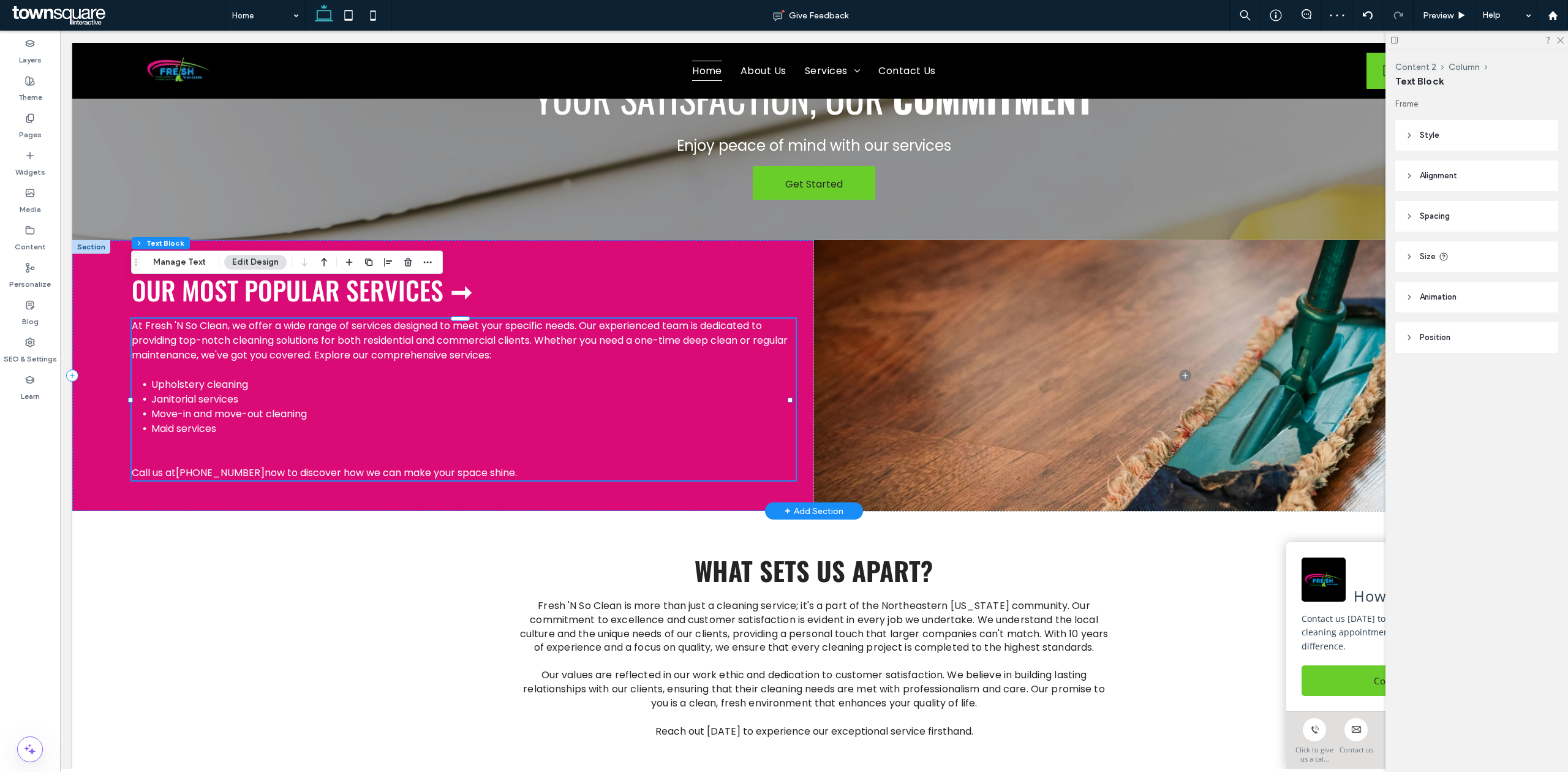
click at [298, 437] on p "﻿" at bounding box center [464, 444] width 664 height 15
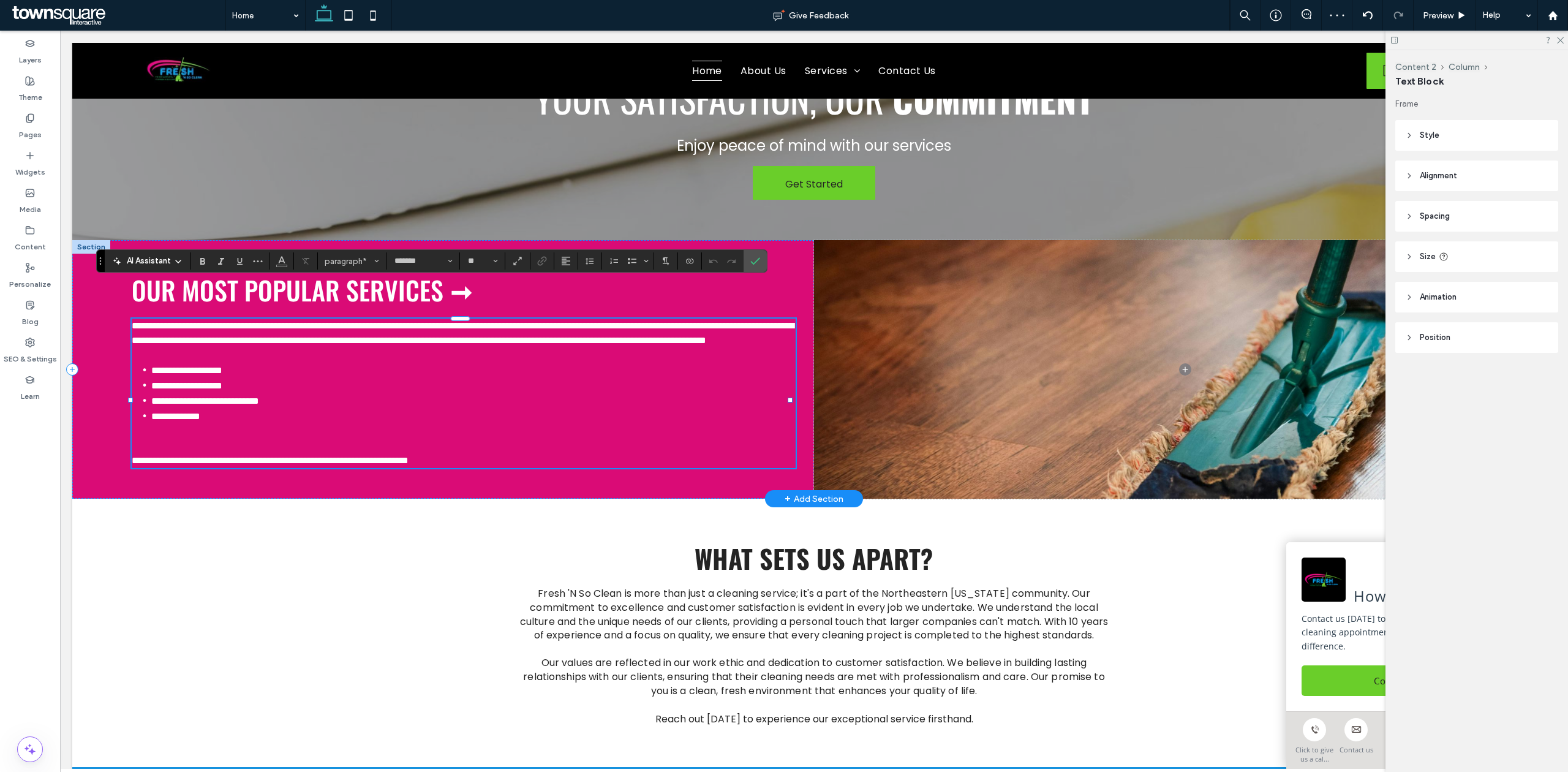
click at [221, 439] on p at bounding box center [464, 446] width 664 height 15
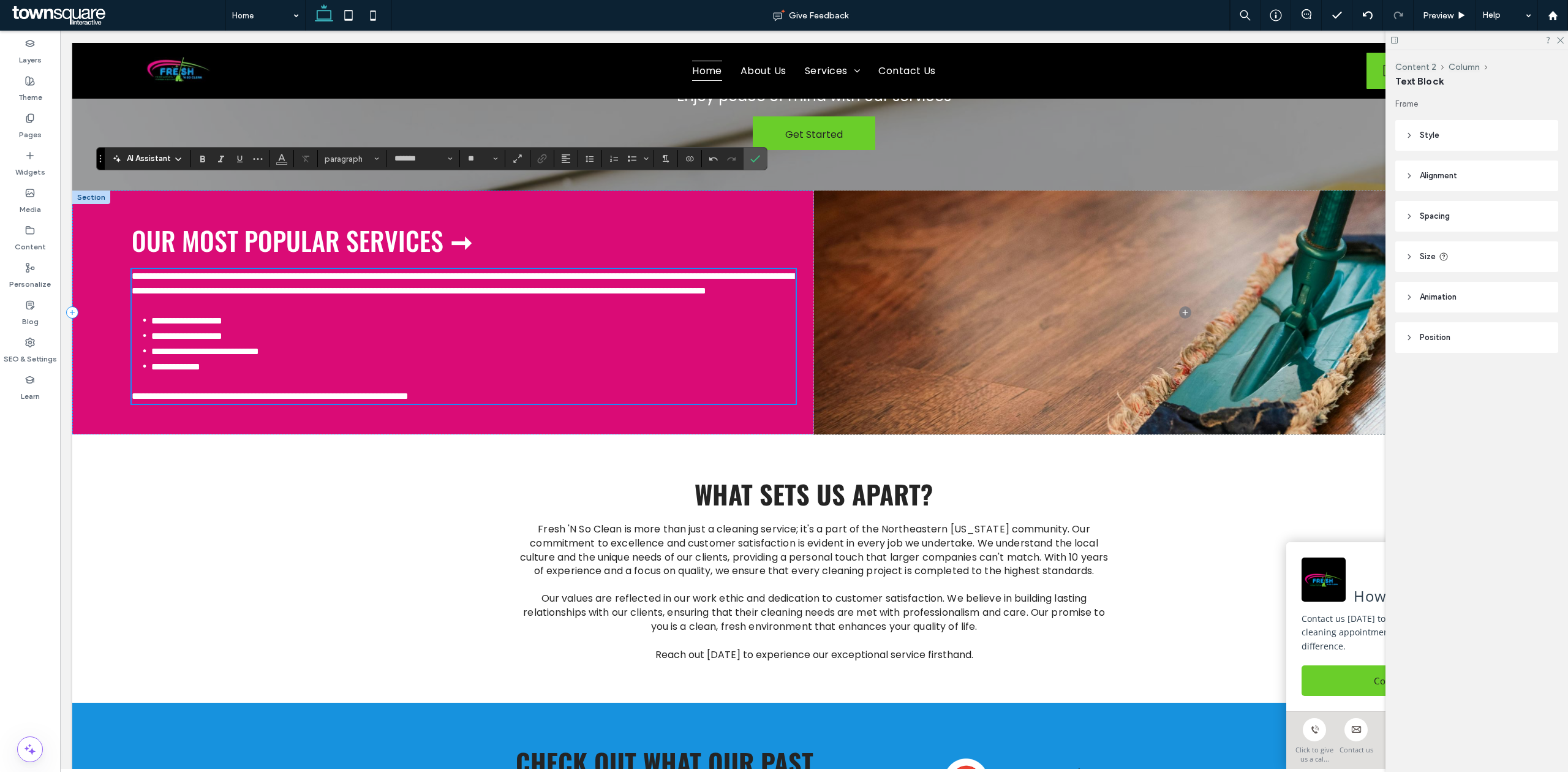
scroll to position [1242, 0]
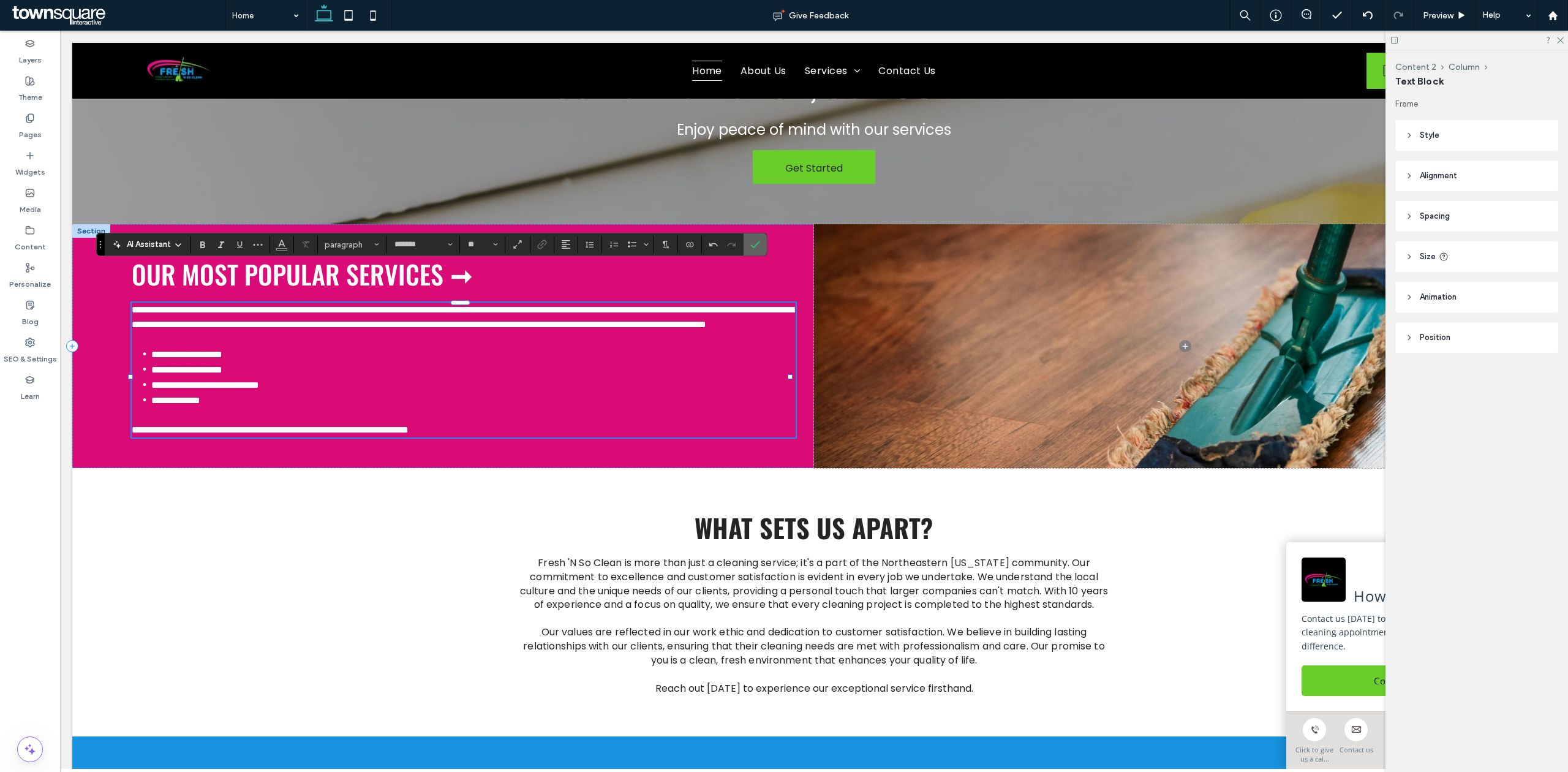
click at [758, 243] on icon "Confirm" at bounding box center [756, 244] width 10 height 10
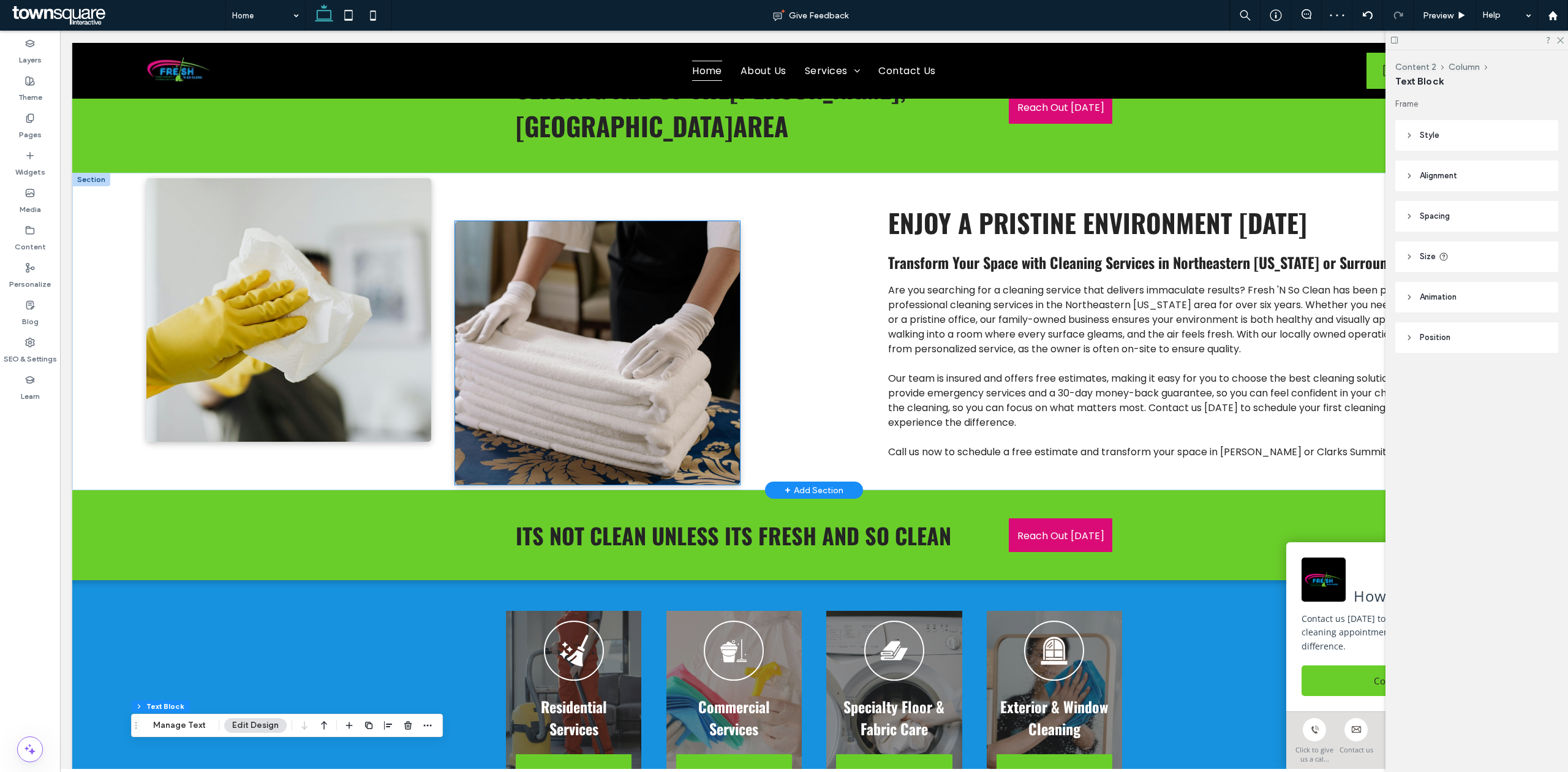
scroll to position [425, 0]
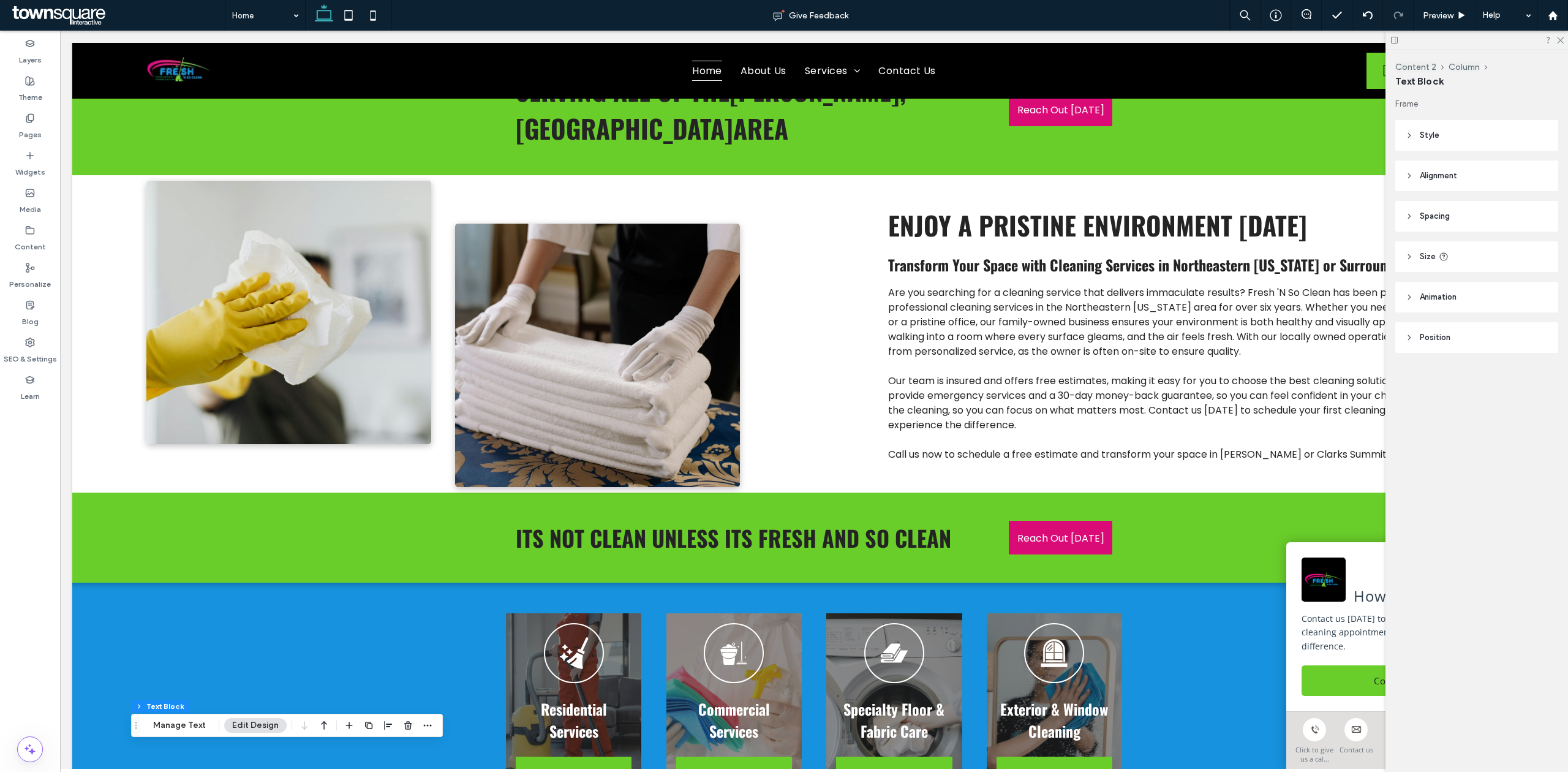
click at [1564, 45] on div at bounding box center [1477, 40] width 183 height 19
drag, startPoint x: 1559, startPoint y: 35, endPoint x: 1361, endPoint y: 43, distance: 198.2
click at [1559, 36] on icon at bounding box center [1561, 40] width 8 height 8
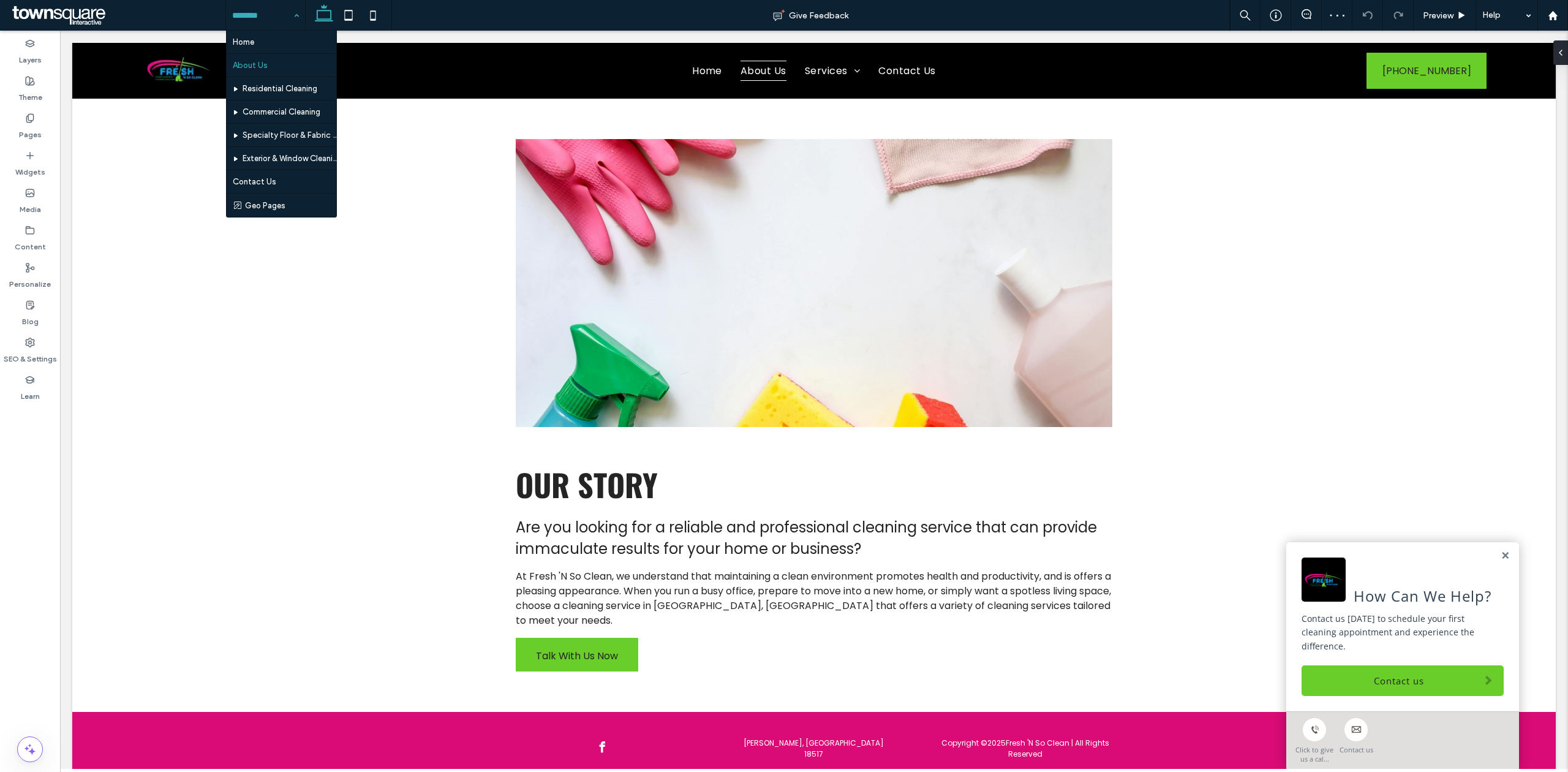
click at [270, 17] on input at bounding box center [262, 15] width 60 height 31
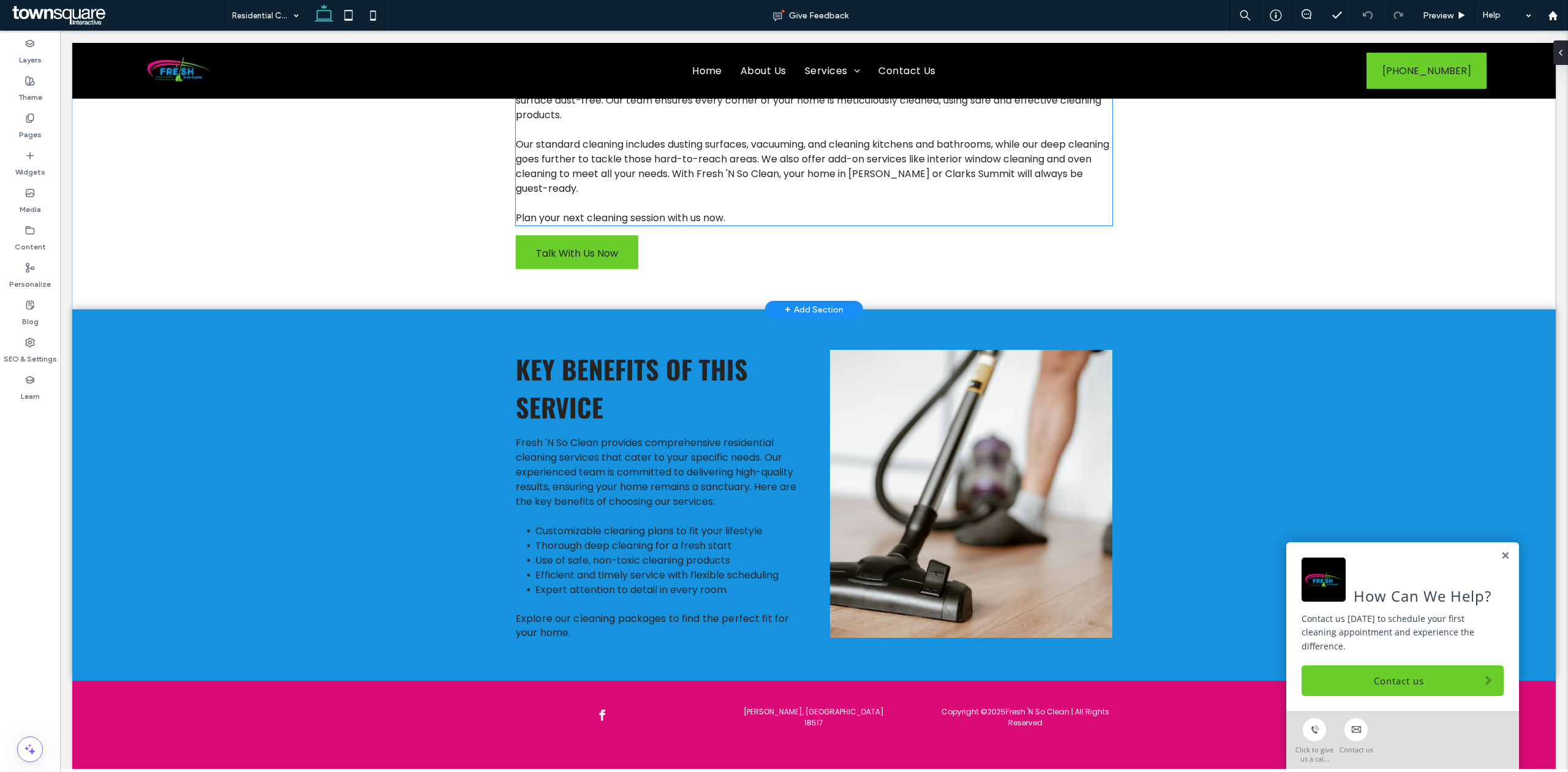
scroll to position [187, 0]
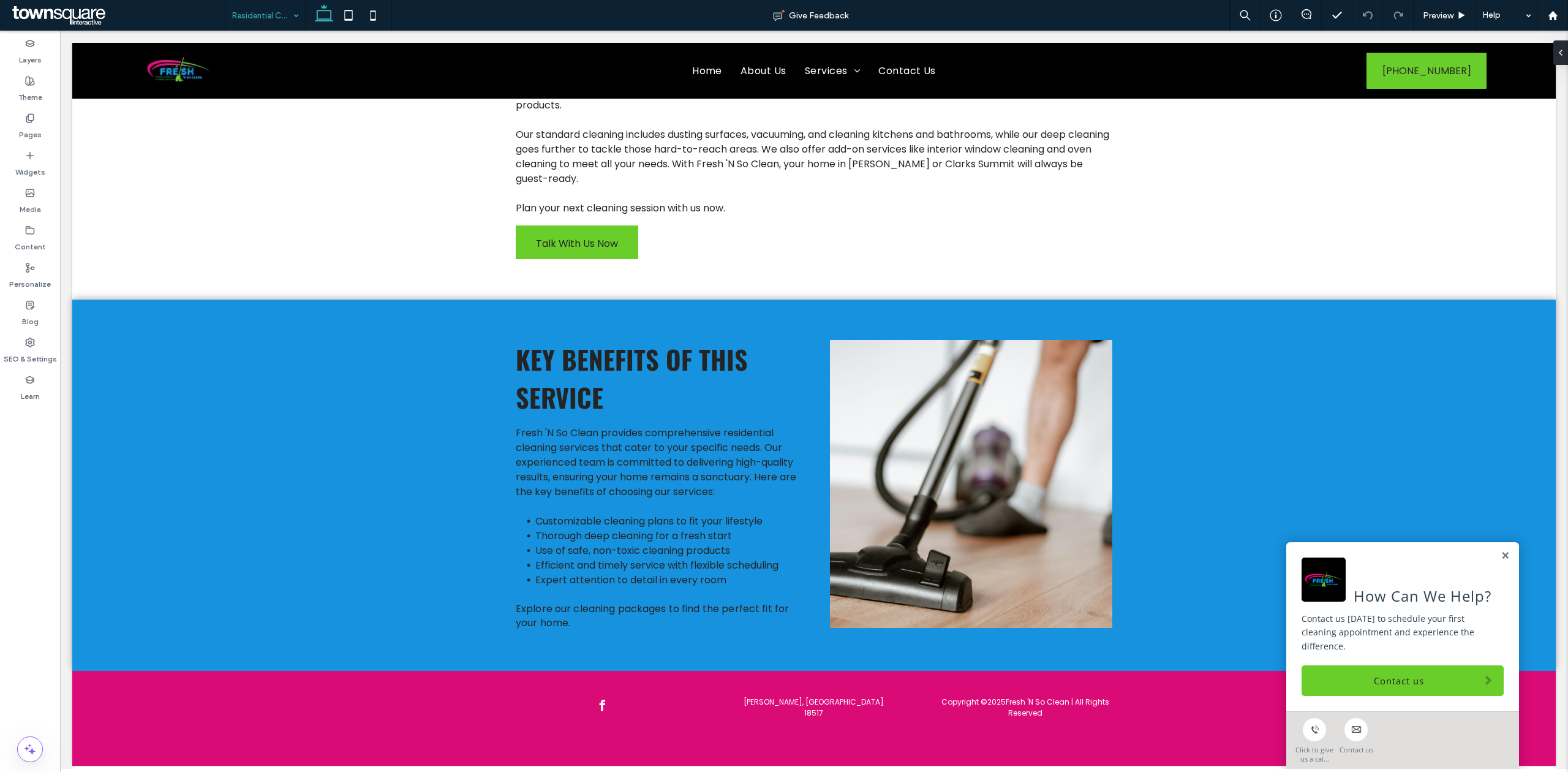
click at [290, 30] on div "Residential Cleaning" at bounding box center [265, 15] width 79 height 31
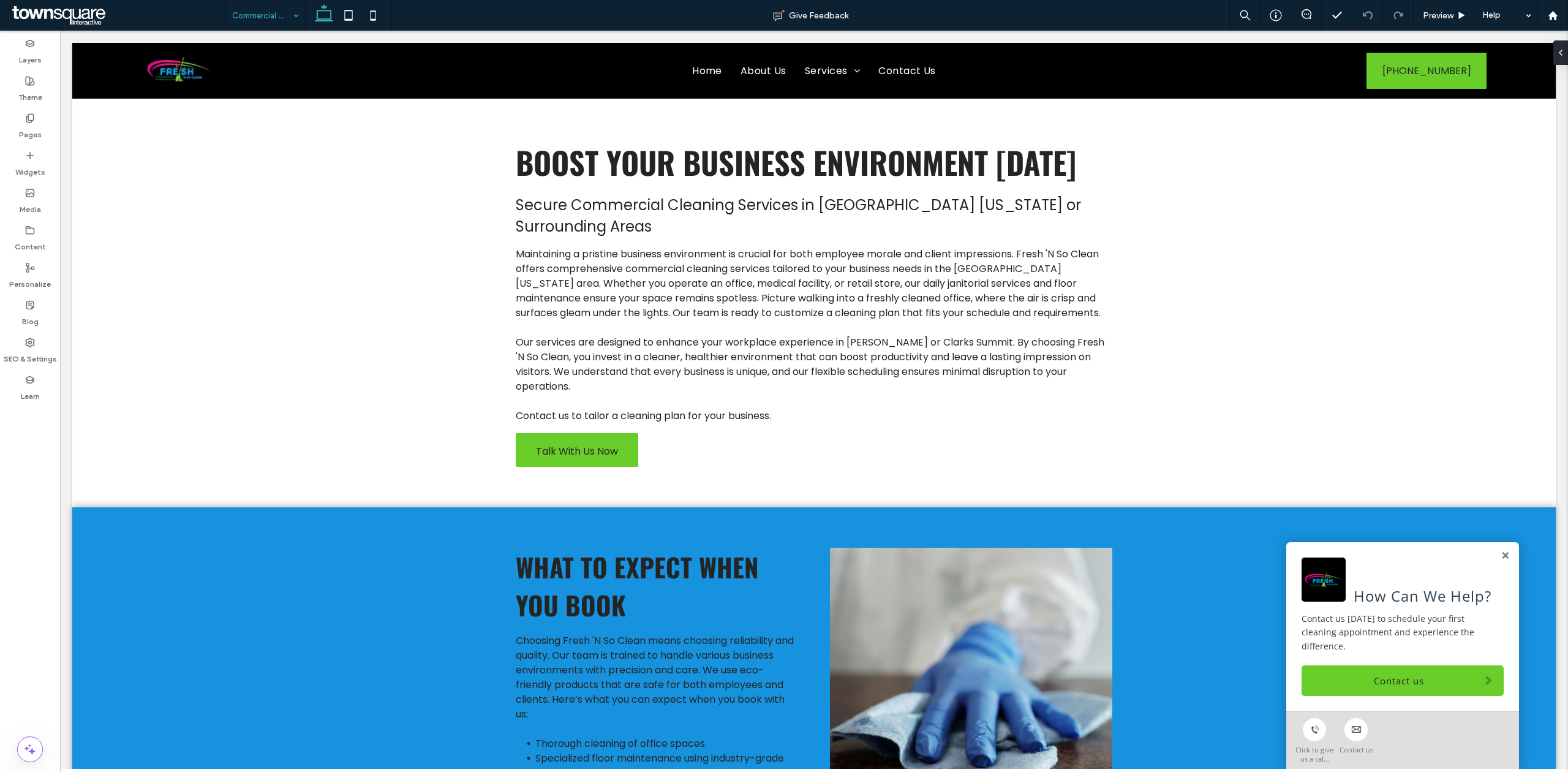
click at [285, 0] on input at bounding box center [262, 15] width 60 height 31
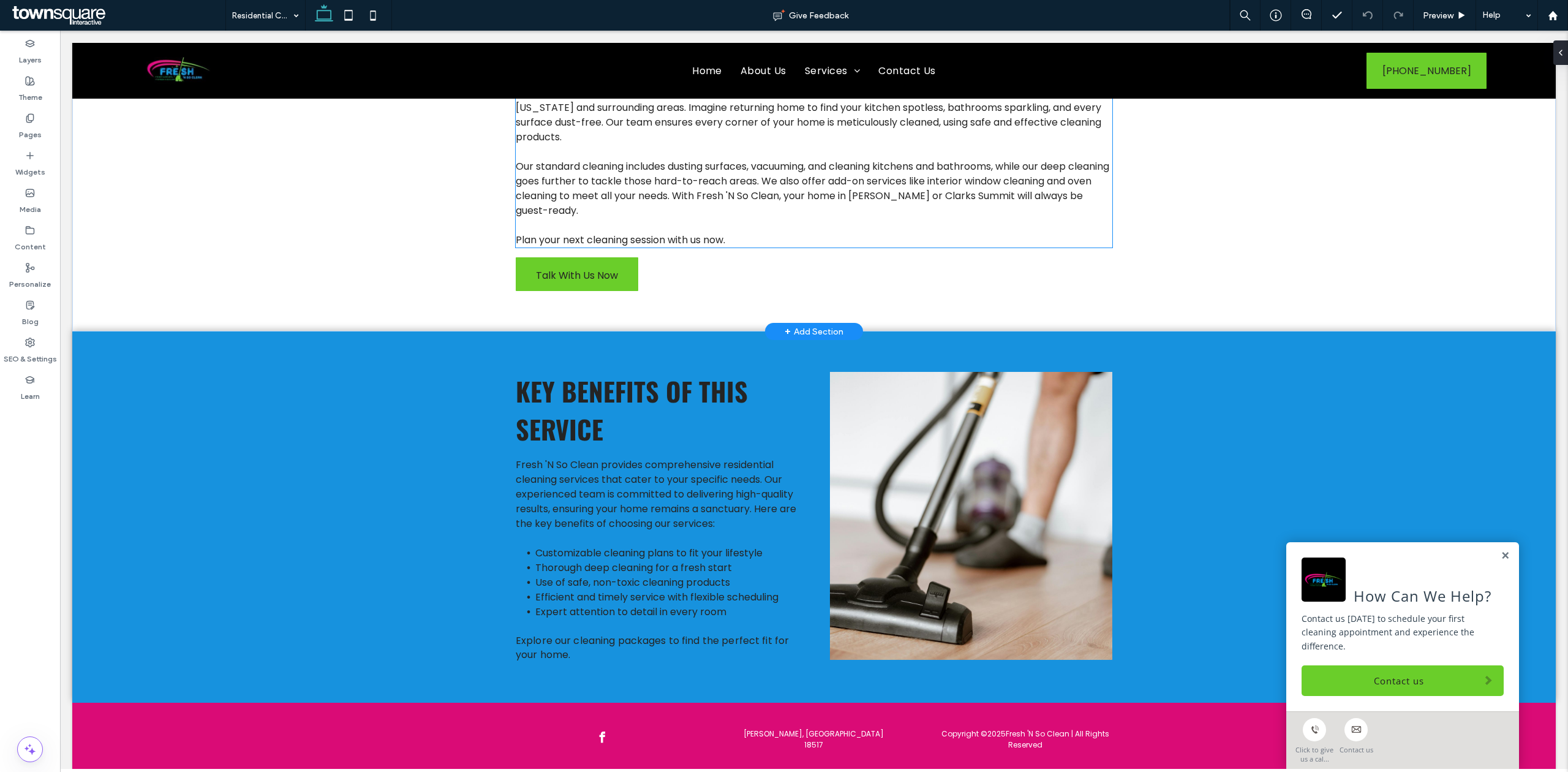
scroll to position [187, 0]
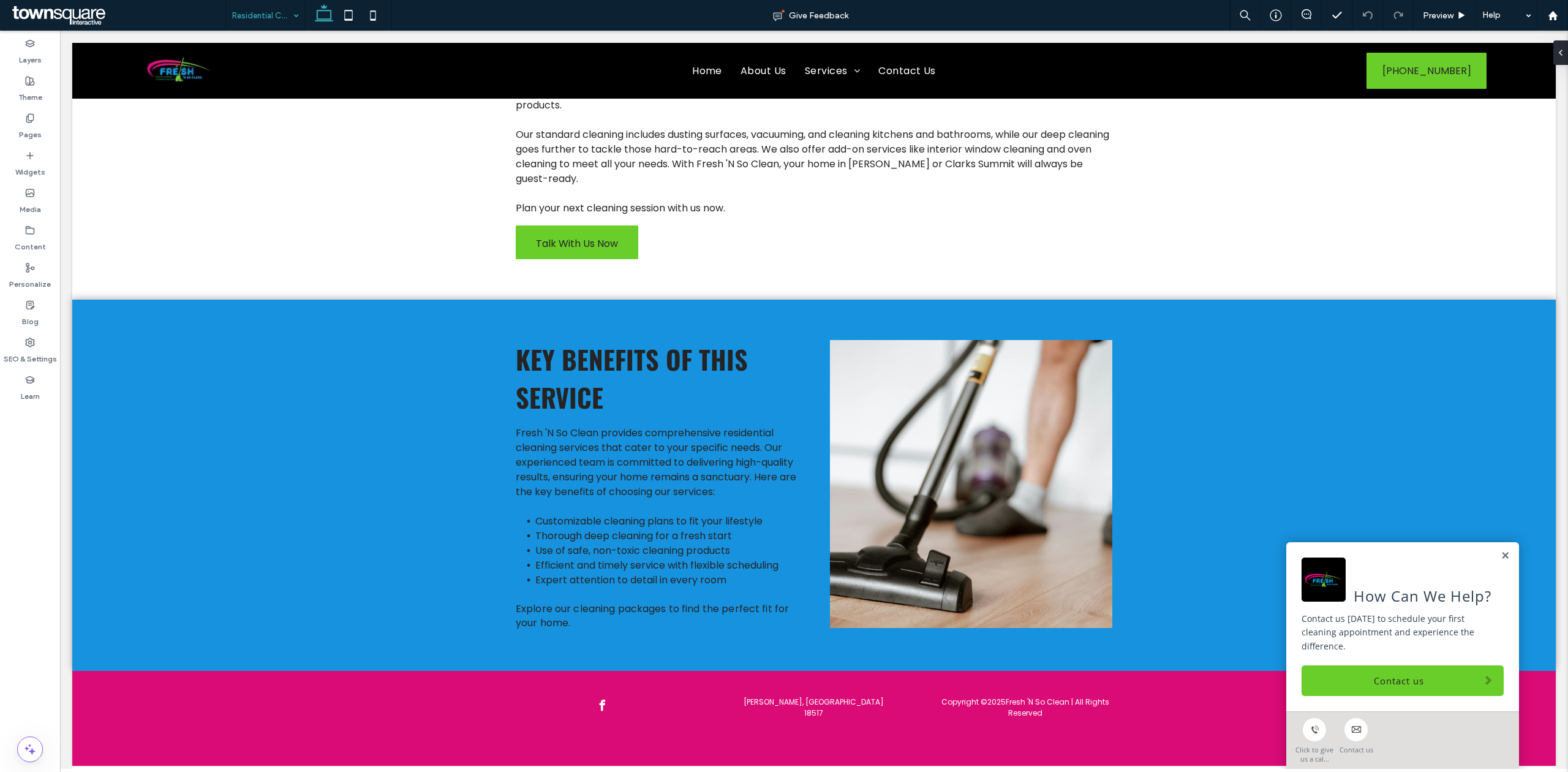
click at [267, 7] on input at bounding box center [262, 15] width 60 height 31
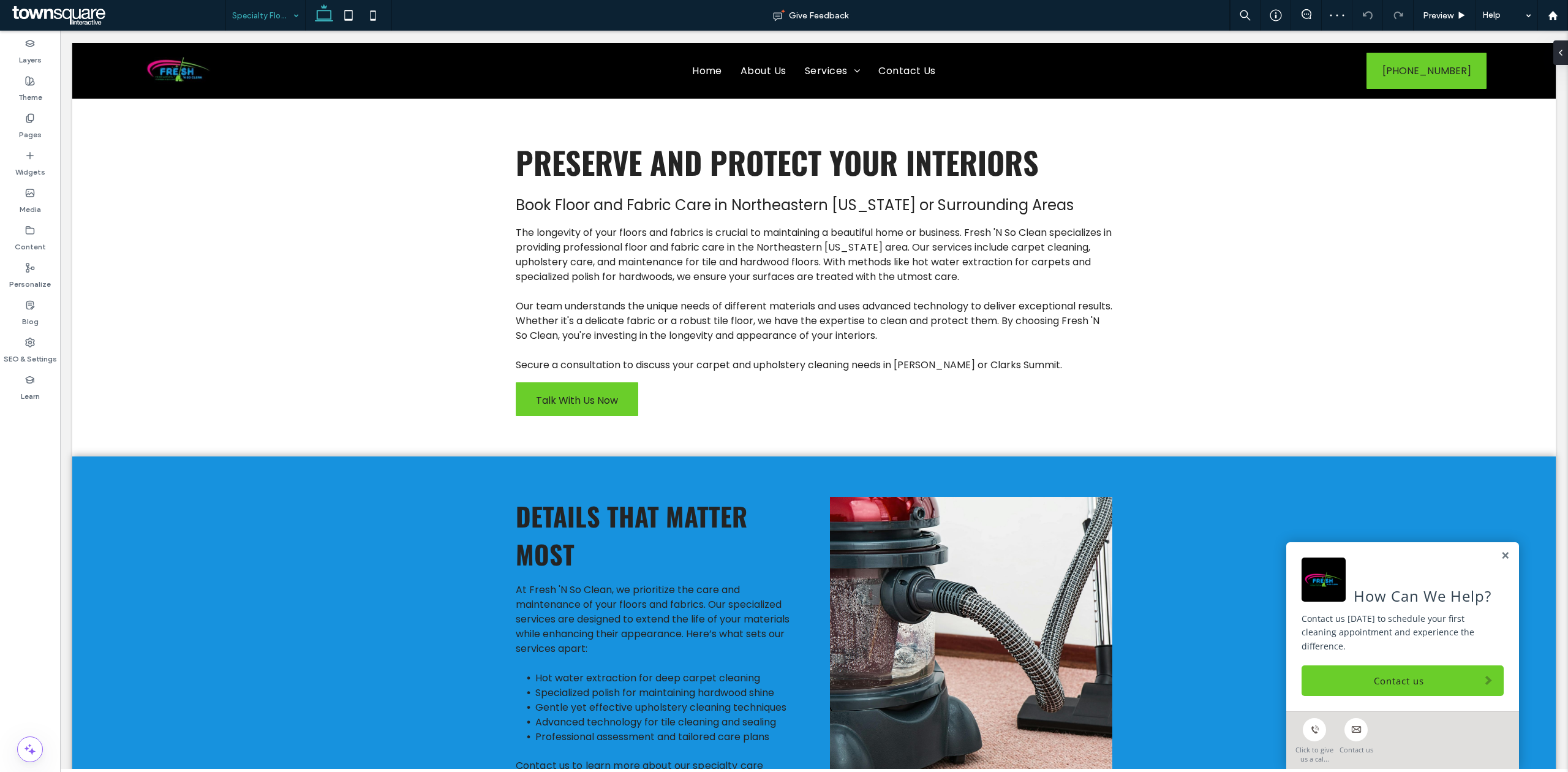
click at [295, 10] on div "Specialty Floor & Fabric Care" at bounding box center [265, 15] width 79 height 31
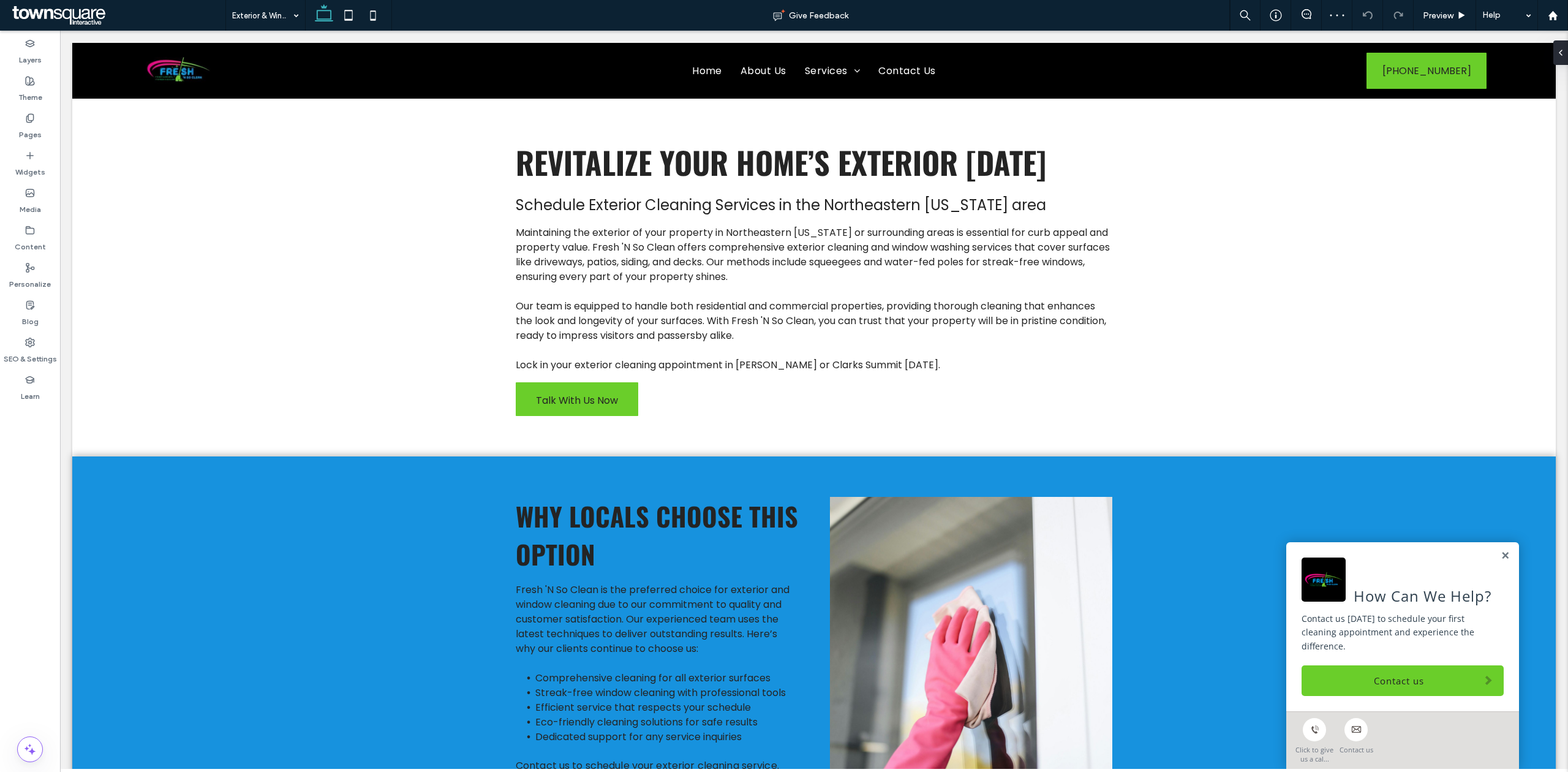
click at [296, 16] on div "Exterior & Window Cleaning" at bounding box center [265, 15] width 79 height 31
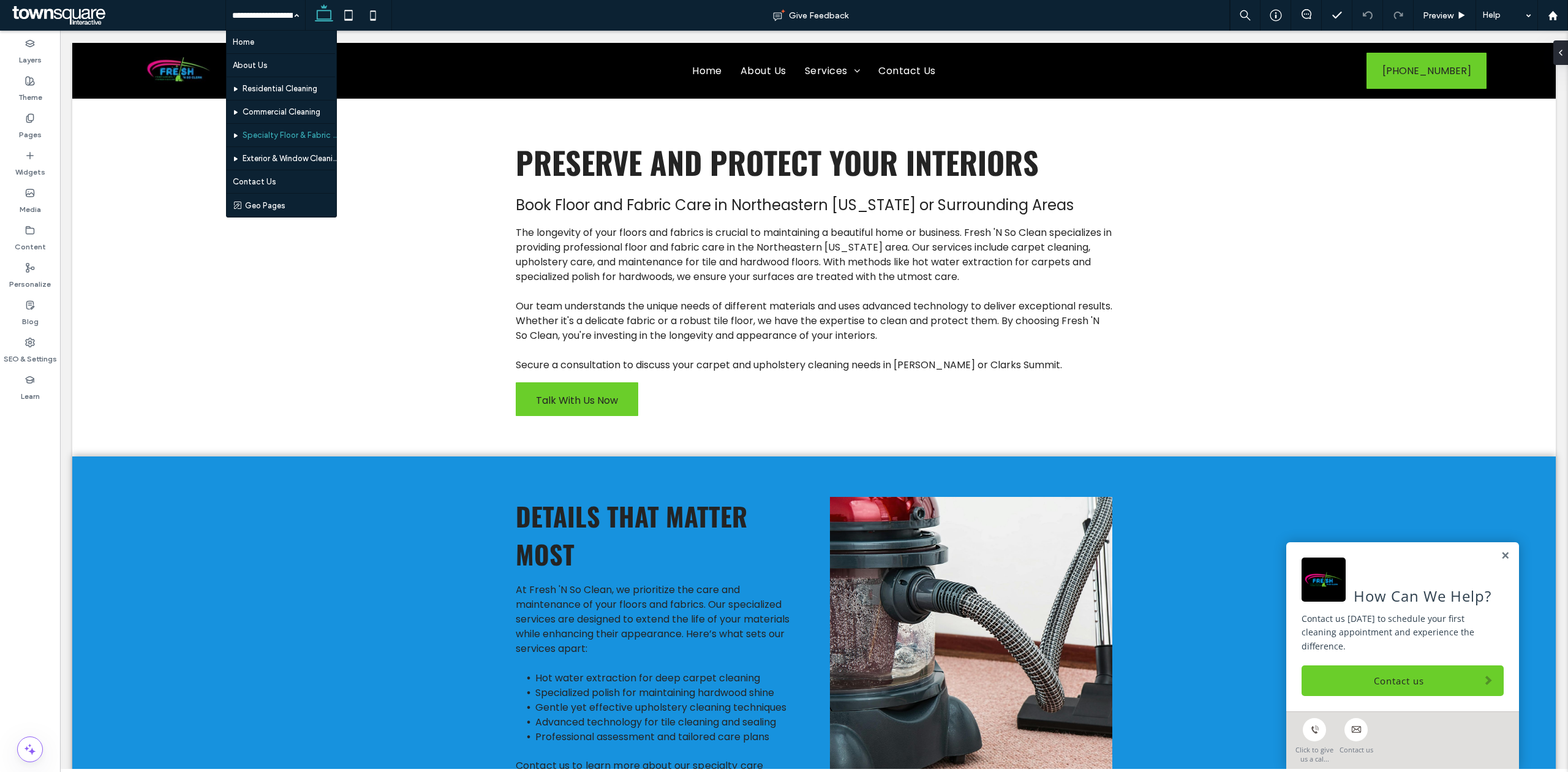
click at [258, 6] on input at bounding box center [262, 15] width 60 height 31
click at [281, 15] on input at bounding box center [262, 15] width 60 height 31
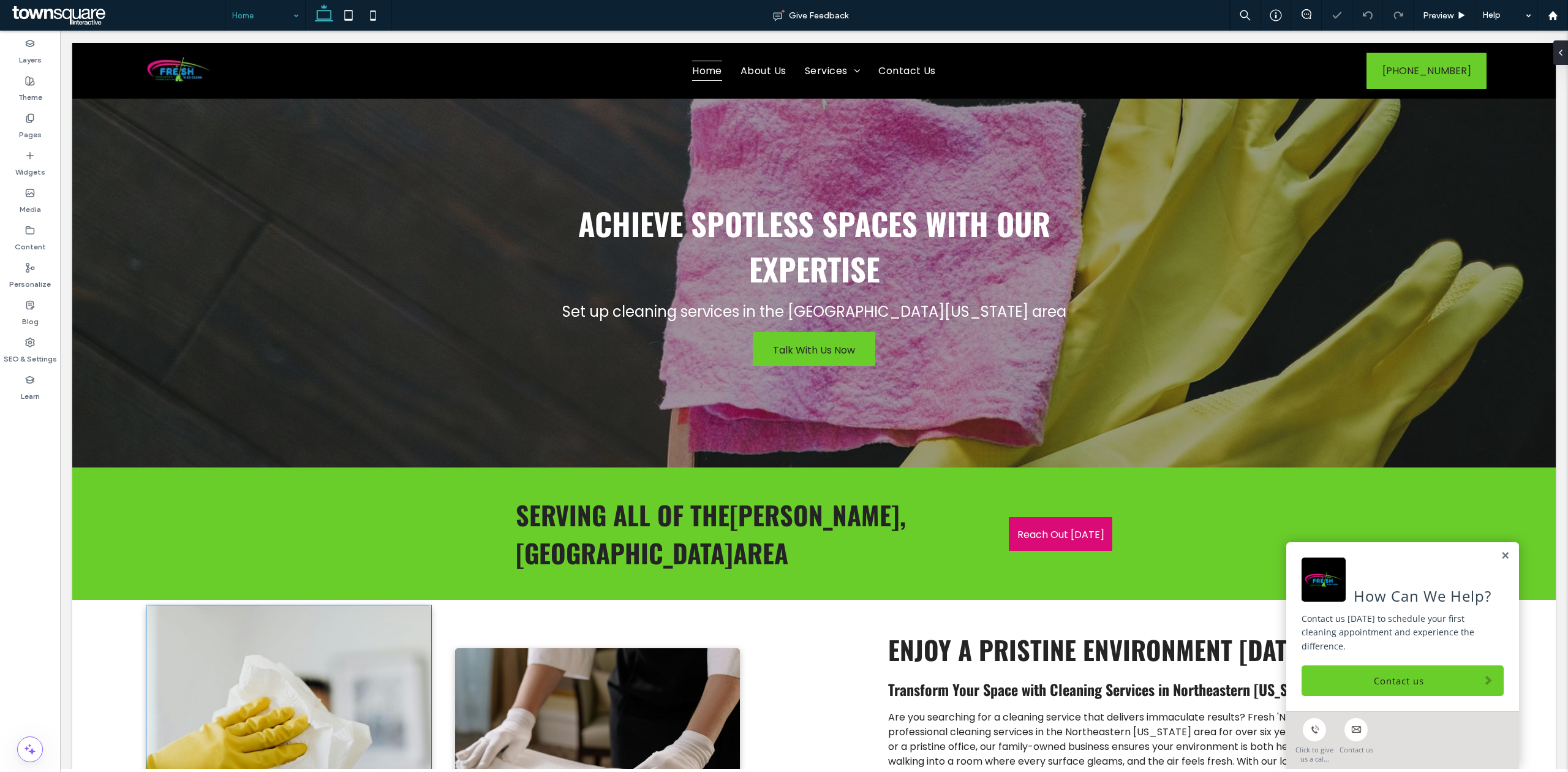
scroll to position [81, 0]
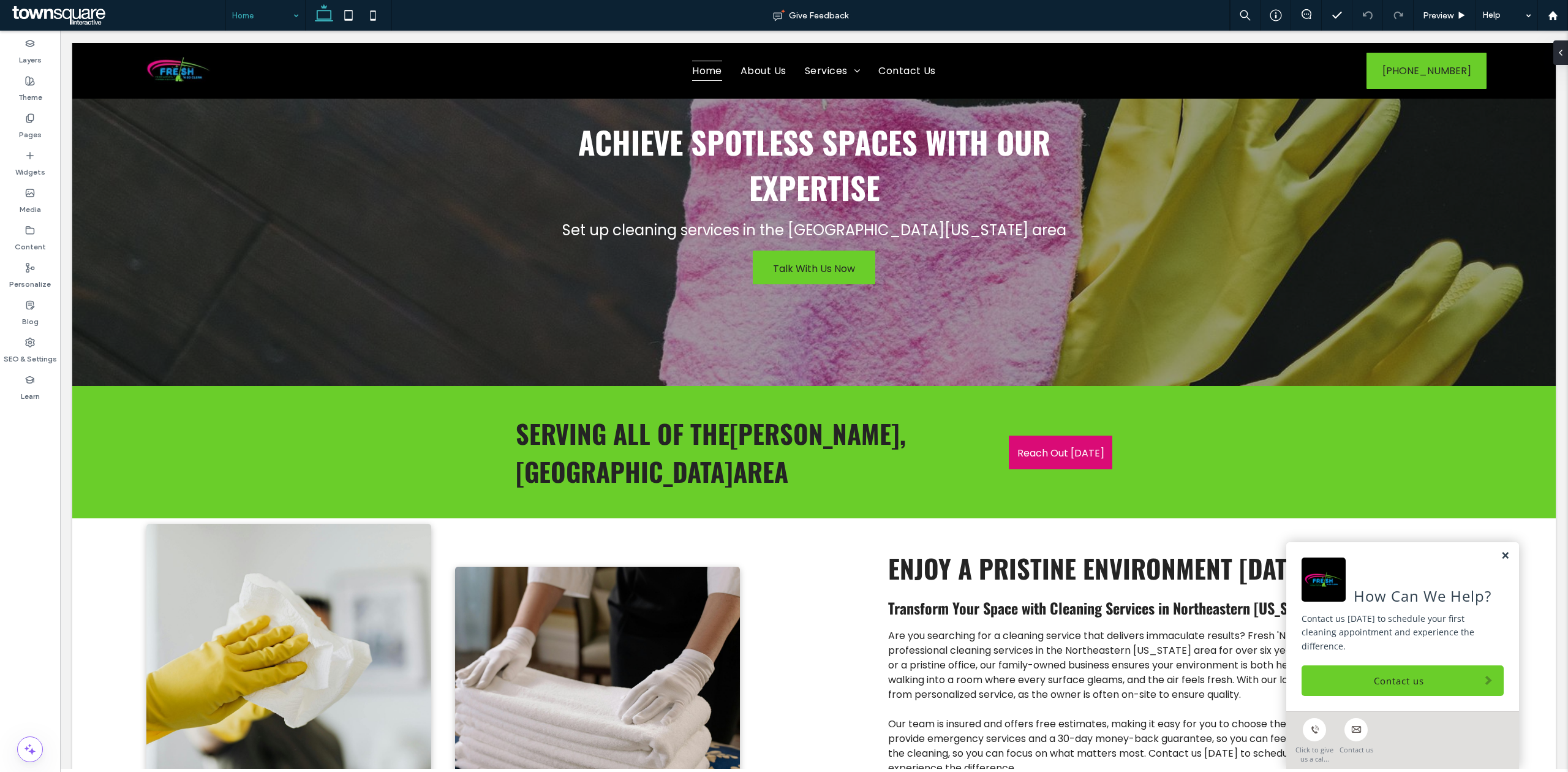
click at [1501, 562] on link at bounding box center [1505, 556] width 9 height 11
